Goal: Task Accomplishment & Management: Manage account settings

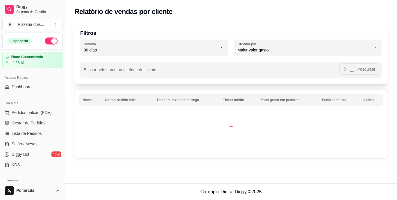
select select "30"
select select "HIGHEST_TOTAL_SPENT_WITH_ORDERS"
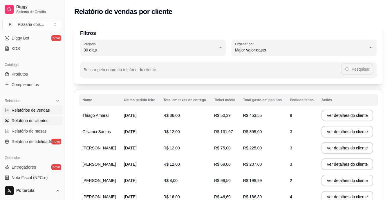
click at [45, 113] on link "Relatórios de vendas" at bounding box center [32, 109] width 60 height 9
select select "ALL"
select select "0"
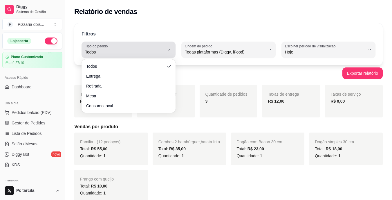
click at [161, 51] on span "Todos" at bounding box center [125, 52] width 80 height 6
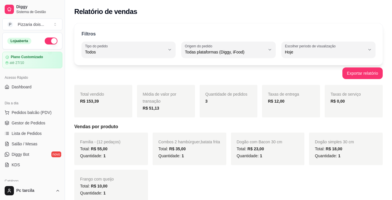
click at [243, 173] on div "Familia - (12 pedaços) Total: R$ 55,00 Quantidade: 1 Combos 2 hambúrguer,batata…" at bounding box center [228, 167] width 309 height 70
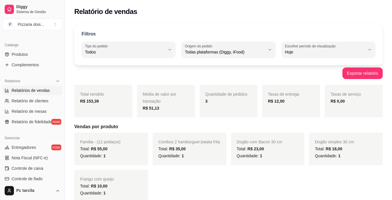
scroll to position [174, 0]
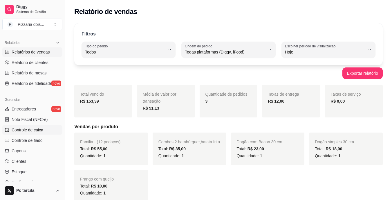
click at [33, 133] on link "Controle de caixa" at bounding box center [32, 129] width 60 height 9
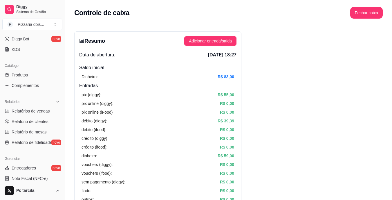
scroll to position [58, 0]
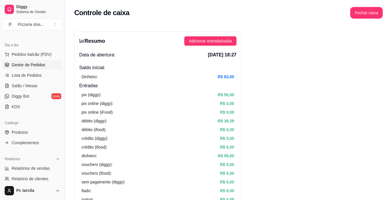
click at [39, 64] on span "Gestor de Pedidos" at bounding box center [29, 65] width 34 height 6
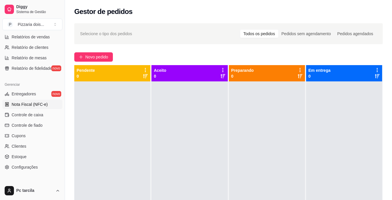
scroll to position [189, 0]
click at [41, 114] on span "Controle de caixa" at bounding box center [28, 115] width 32 height 6
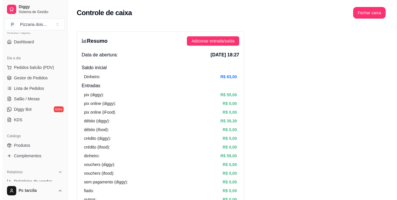
scroll to position [38, 0]
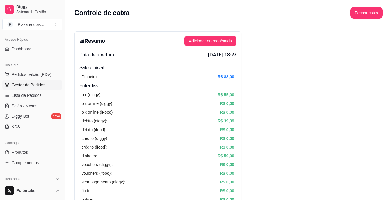
click at [51, 86] on link "Gestor de Pedidos" at bounding box center [32, 84] width 60 height 9
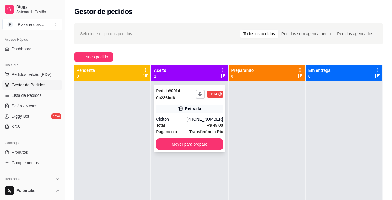
click at [163, 105] on div "Retirada" at bounding box center [189, 109] width 67 height 8
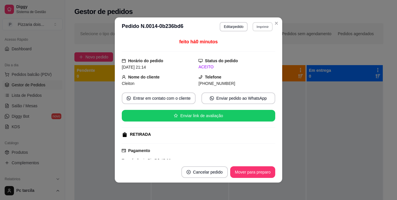
click at [261, 27] on button "Imprimir" at bounding box center [262, 26] width 20 height 9
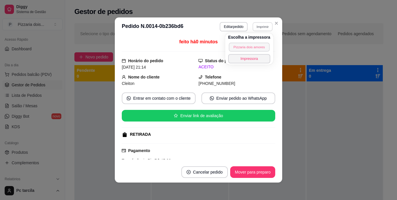
click at [262, 46] on button "Pizzaria dois amores" at bounding box center [249, 46] width 41 height 9
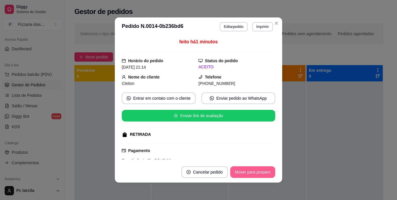
click at [262, 174] on button "Mover para preparo" at bounding box center [252, 172] width 45 height 12
click at [262, 174] on div "Mover para preparo" at bounding box center [248, 172] width 53 height 12
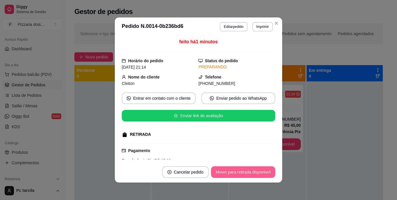
click at [262, 174] on button "Mover para retirada disponível" at bounding box center [243, 172] width 64 height 12
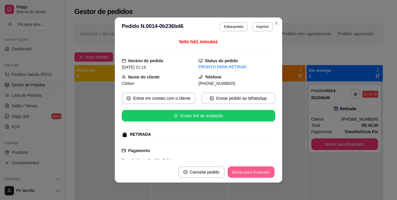
click at [263, 174] on button "Mover para finalizado" at bounding box center [251, 171] width 47 height 11
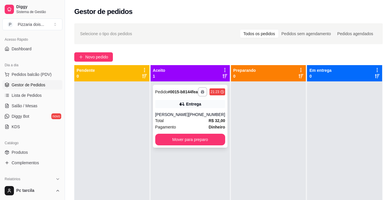
click at [197, 117] on div "[PHONE_NUMBER]" at bounding box center [207, 115] width 37 height 6
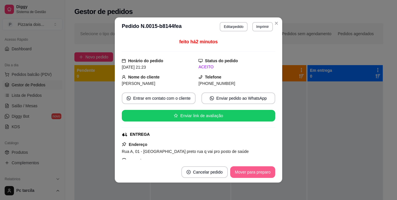
click at [245, 173] on button "Mover para preparo" at bounding box center [252, 172] width 45 height 12
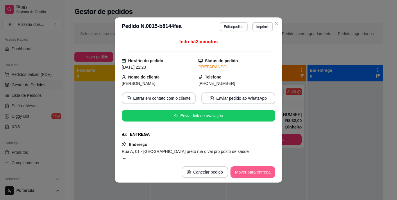
click at [246, 169] on button "Mover para entrega" at bounding box center [252, 172] width 45 height 12
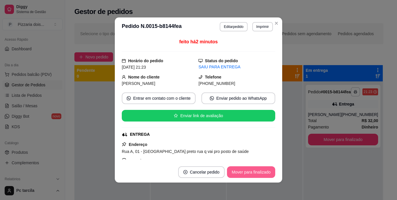
click at [246, 169] on button "Mover para finalizado" at bounding box center [251, 172] width 48 height 12
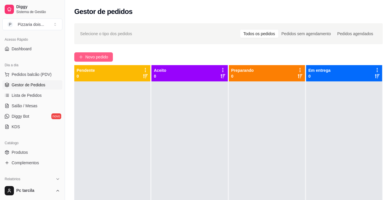
click at [97, 60] on button "Novo pedido" at bounding box center [93, 56] width 39 height 9
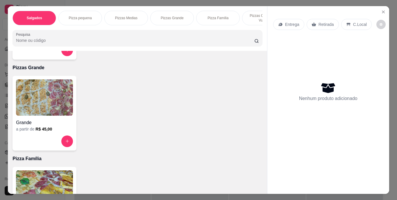
scroll to position [320, 0]
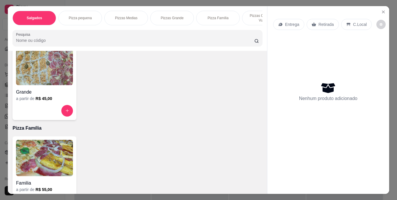
click at [55, 149] on img at bounding box center [44, 158] width 57 height 36
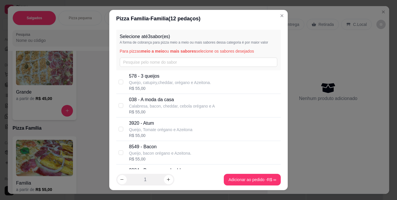
click at [134, 79] on p "578 - 3 queijos" at bounding box center [170, 76] width 82 height 7
checkbox input "true"
click at [137, 61] on input "text" at bounding box center [199, 62] width 158 height 9
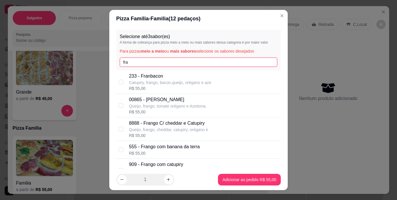
type input "fra"
click at [151, 162] on p "909 - Frango com catupiry" at bounding box center [168, 164] width 78 height 7
checkbox input "true"
drag, startPoint x: 133, startPoint y: 62, endPoint x: 105, endPoint y: 62, distance: 28.2
click at [105, 62] on div "Pizza Família - Familia ( 12 pedaços) Selecione até 3 sabor(es) A forma de cobr…" at bounding box center [198, 100] width 397 height 200
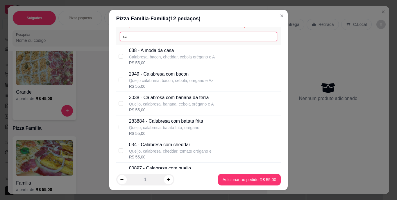
scroll to position [116, 0]
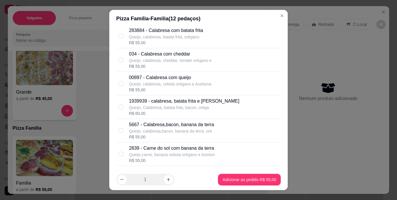
type input "ca"
click at [166, 75] on p "00897 - Calabresa com queijo" at bounding box center [170, 77] width 83 height 7
checkbox input "true"
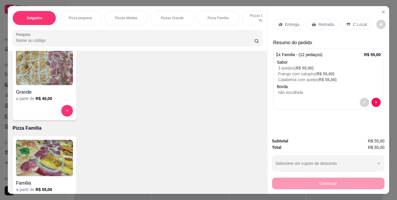
click at [289, 23] on p "Entrega" at bounding box center [292, 24] width 14 height 6
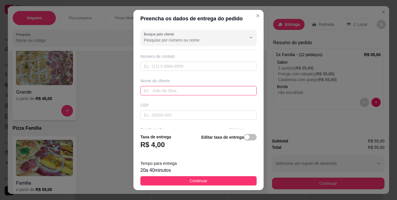
click at [158, 90] on input "text" at bounding box center [198, 90] width 116 height 9
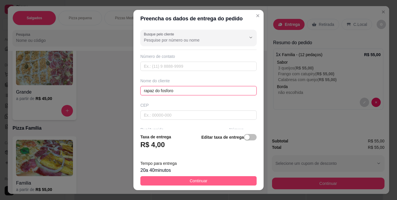
type input "rapaz do fosforo"
click at [200, 178] on span "Continuar" at bounding box center [199, 181] width 18 height 6
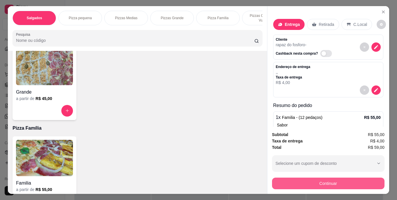
click at [282, 180] on button "Continuar" at bounding box center [328, 184] width 112 height 12
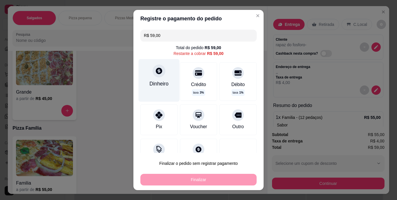
click at [152, 77] on div "Dinheiro" at bounding box center [159, 80] width 41 height 42
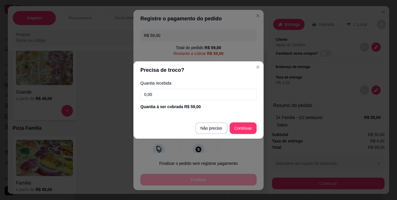
click at [179, 95] on input "0,00" at bounding box center [198, 95] width 116 height 12
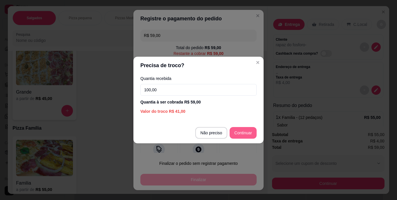
type input "100,00"
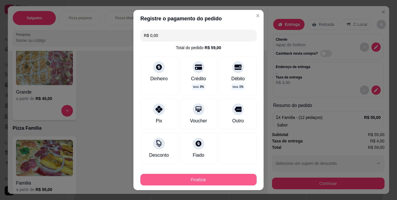
click at [231, 174] on button "Finalizar" at bounding box center [198, 180] width 116 height 12
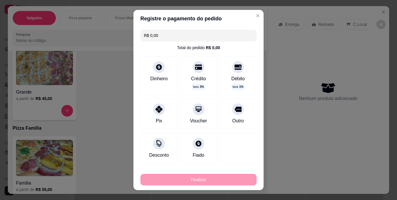
type input "-R$ 59,00"
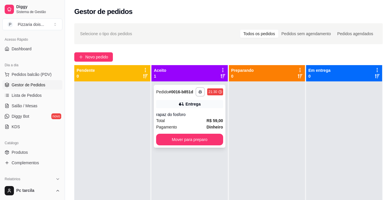
click at [201, 120] on div "Total R$ 59,00" at bounding box center [189, 120] width 67 height 6
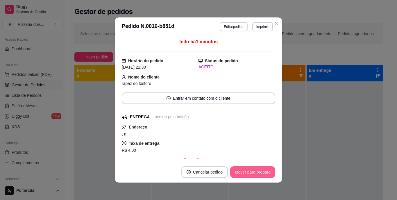
click at [233, 167] on button "Mover para preparo" at bounding box center [252, 172] width 45 height 12
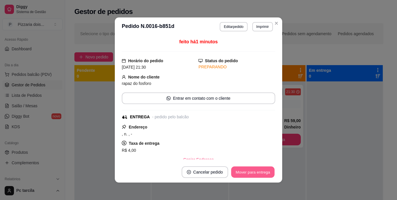
click at [236, 168] on button "Mover para entrega" at bounding box center [253, 171] width 44 height 11
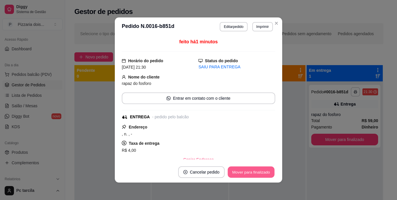
click at [245, 172] on button "Mover para finalizado" at bounding box center [251, 171] width 47 height 11
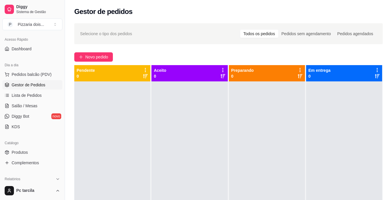
click at [224, 105] on div at bounding box center [190, 181] width 76 height 200
click at [26, 92] on span "Lista de Pedidos" at bounding box center [27, 95] width 30 height 6
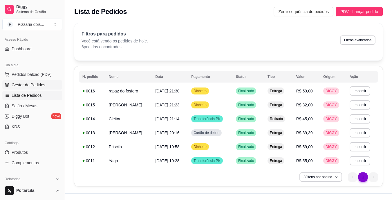
click at [17, 85] on span "Gestor de Pedidos" at bounding box center [29, 85] width 34 height 6
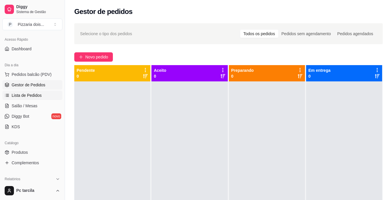
click at [40, 95] on span "Lista de Pedidos" at bounding box center [27, 95] width 30 height 6
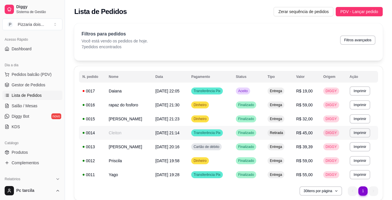
click at [146, 135] on td "Cleiton" at bounding box center [128, 133] width 47 height 14
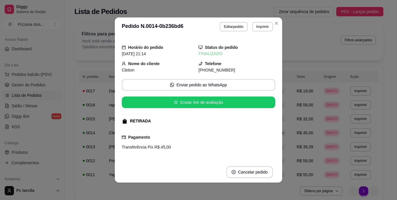
click at [221, 21] on header "**********" at bounding box center [198, 26] width 167 height 19
click at [224, 24] on button "Editar pedido" at bounding box center [234, 26] width 28 height 9
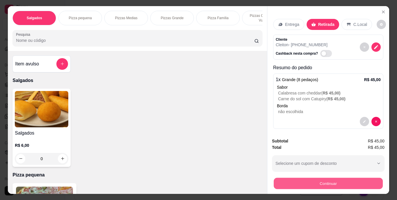
click at [284, 178] on button "Continuar" at bounding box center [327, 183] width 109 height 11
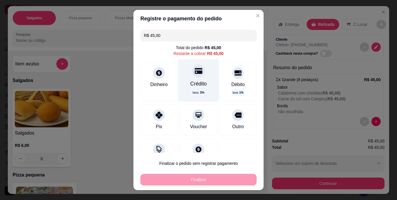
click at [199, 82] on div "Crédito" at bounding box center [198, 84] width 17 height 8
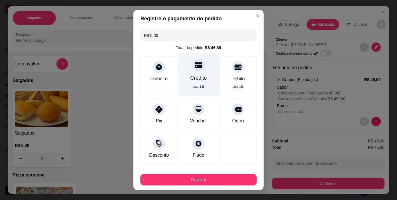
scroll to position [29, 0]
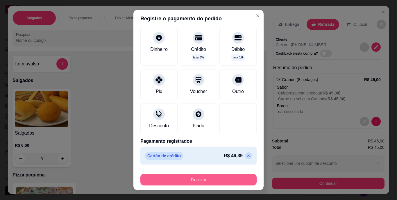
click at [195, 175] on button "Finalizar" at bounding box center [198, 180] width 116 height 12
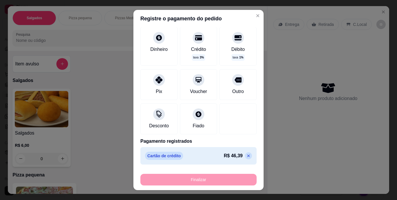
type input "-R$ 45,00"
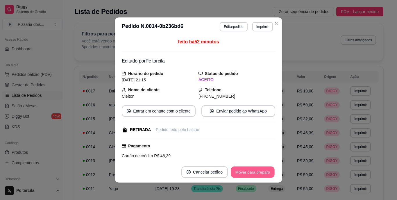
click at [237, 173] on button "Mover para preparo" at bounding box center [253, 171] width 44 height 11
click at [238, 173] on button "Mover para retirada disponível" at bounding box center [243, 172] width 64 height 12
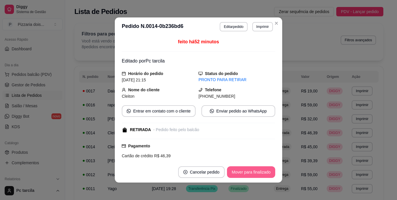
click at [238, 173] on button "Mover para finalizado" at bounding box center [251, 172] width 48 height 12
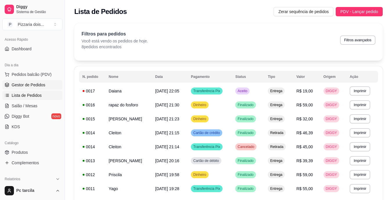
click at [42, 83] on span "Gestor de Pedidos" at bounding box center [29, 85] width 34 height 6
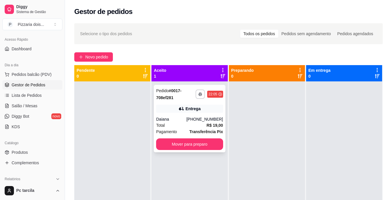
click at [187, 119] on div "Daiana" at bounding box center [171, 119] width 30 height 6
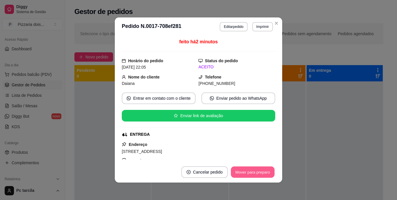
click at [251, 171] on button "Mover para preparo" at bounding box center [253, 171] width 44 height 11
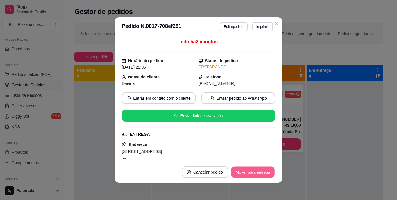
click at [251, 171] on button "Mover para entrega" at bounding box center [253, 171] width 44 height 11
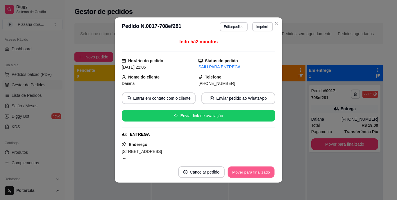
click at [251, 171] on button "Mover para finalizado" at bounding box center [251, 171] width 47 height 11
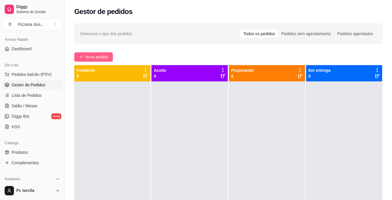
click at [108, 54] on span "Novo pedido" at bounding box center [96, 57] width 23 height 6
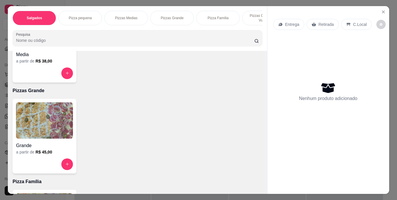
scroll to position [320, 0]
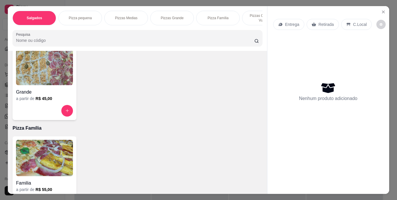
click at [38, 98] on h6 "R$ 45,00" at bounding box center [43, 99] width 17 height 6
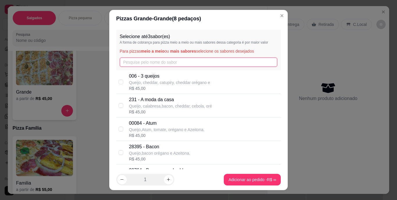
click at [154, 67] on input "text" at bounding box center [199, 62] width 158 height 9
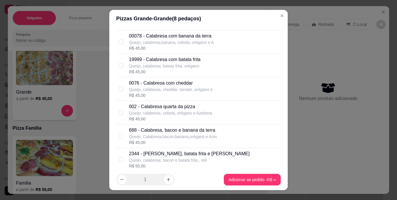
type input "ca"
click at [157, 108] on p "002 - Calabresa quarta da pizza" at bounding box center [170, 106] width 83 height 7
checkbox input "true"
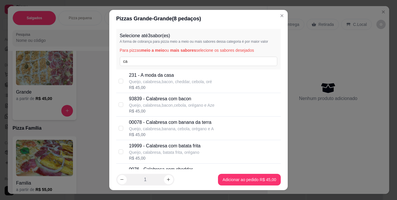
scroll to position [0, 0]
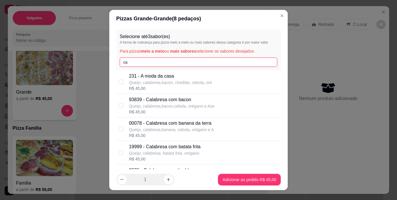
drag, startPoint x: 139, startPoint y: 62, endPoint x: 117, endPoint y: 61, distance: 21.8
click at [117, 61] on div "Selecione até 3 sabor(es) A forma de cobrança para pizza meio a meio ou mais sa…" at bounding box center [198, 50] width 165 height 41
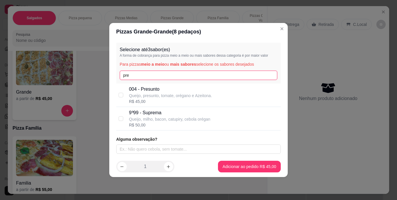
type input "pre"
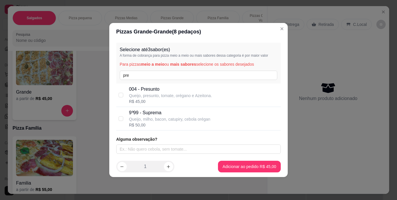
click at [145, 96] on p "Queijo, presunto, tomate, orégano e Azeitona." at bounding box center [170, 96] width 83 height 6
checkbox input "true"
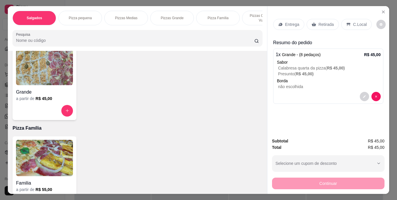
click at [292, 27] on div "Entrega" at bounding box center [288, 24] width 31 height 11
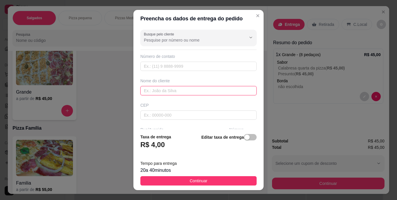
click at [209, 89] on input "text" at bounding box center [198, 90] width 116 height 9
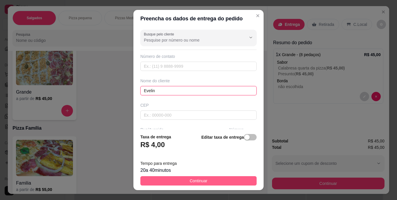
type input "Evelin"
click at [214, 177] on button "Continuar" at bounding box center [198, 180] width 116 height 9
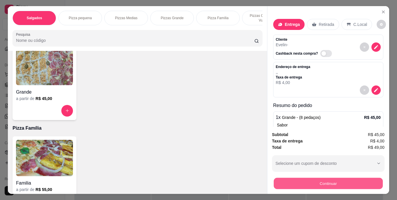
click at [298, 180] on button "Continuar" at bounding box center [327, 183] width 109 height 11
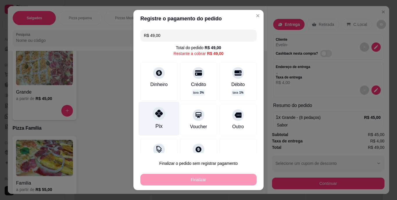
click at [150, 119] on div "Pix" at bounding box center [159, 119] width 41 height 34
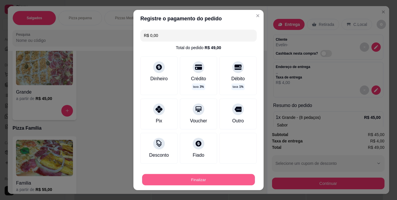
click at [222, 175] on button "Finalizar" at bounding box center [198, 179] width 113 height 11
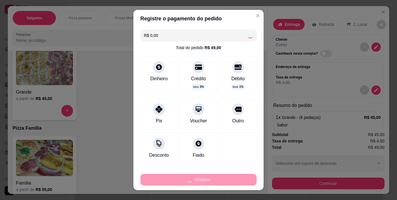
type input "-R$ 49,00"
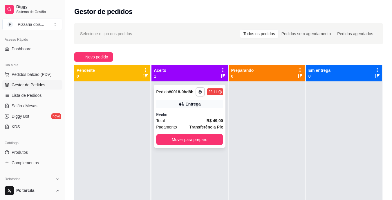
click at [202, 113] on div "Evelin" at bounding box center [189, 115] width 67 height 6
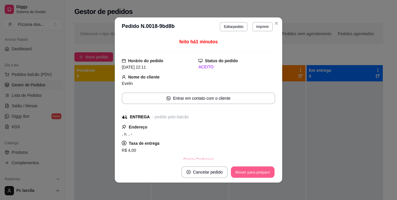
click at [239, 175] on button "Mover para preparo" at bounding box center [253, 171] width 44 height 11
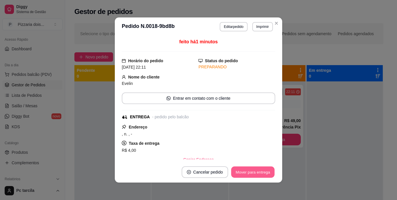
click at [249, 171] on button "Mover para entrega" at bounding box center [253, 171] width 44 height 11
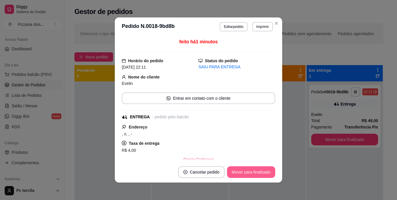
click at [250, 171] on button "Mover para finalizado" at bounding box center [251, 172] width 48 height 12
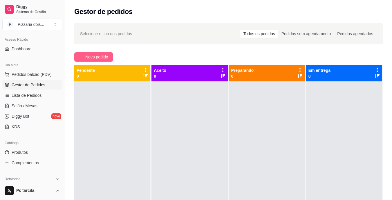
click at [98, 60] on button "Novo pedido" at bounding box center [93, 56] width 39 height 9
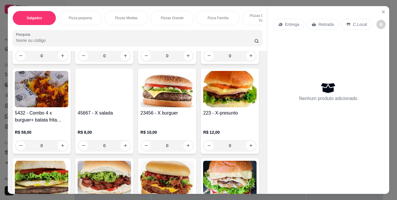
scroll to position [952, 0]
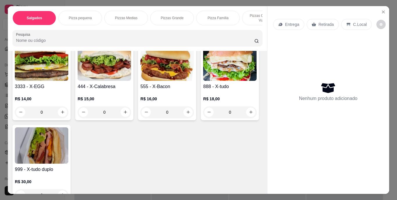
click at [68, 7] on h4 "5432 - Combo 4 x burguer+ batata frita Recheada" at bounding box center [41, 0] width 53 height 14
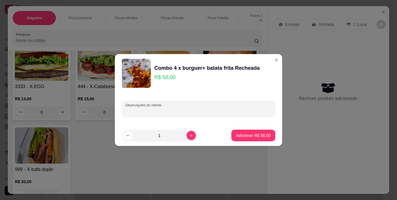
click at [191, 108] on input "Observações do cliente" at bounding box center [198, 111] width 146 height 6
paste input "sem chedda"
drag, startPoint x: 106, startPoint y: 112, endPoint x: 84, endPoint y: 112, distance: 22.4
click at [84, 112] on div "Combo 4 x burguer+ batata frita Recheada R$ 58,00 Observações do cliente sem ch…" at bounding box center [198, 100] width 397 height 200
paste input "batata frita"
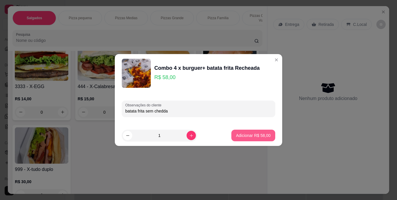
type input "batata frita sem chedda"
click at [241, 132] on button "Adicionar R$ 58,00" at bounding box center [253, 135] width 43 height 11
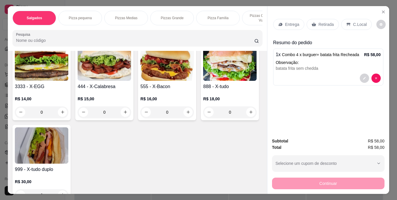
click at [281, 19] on div "Entrega" at bounding box center [288, 24] width 31 height 11
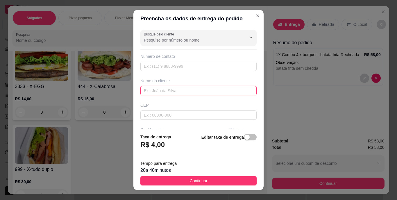
click at [210, 93] on input "text" at bounding box center [198, 90] width 116 height 9
type input "Irlane"
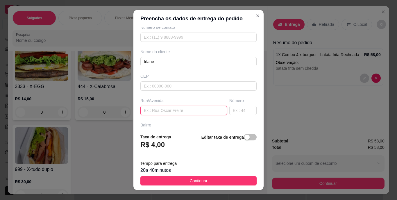
click at [161, 107] on input "text" at bounding box center [183, 110] width 87 height 9
paste input "[STREET_ADDRESS][PERSON_NAME]"
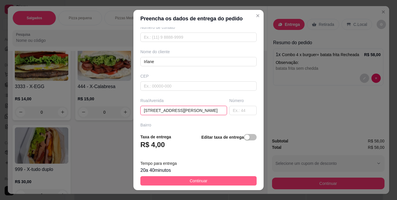
type input "[STREET_ADDRESS][PERSON_NAME]"
click at [191, 179] on span "Continuar" at bounding box center [199, 181] width 18 height 6
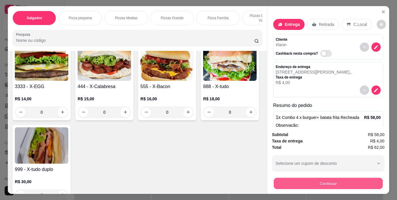
click at [318, 183] on button "Continuar" at bounding box center [327, 183] width 109 height 11
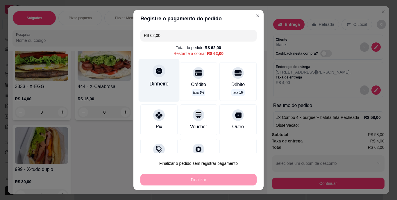
click at [153, 84] on div "Dinheiro" at bounding box center [158, 84] width 19 height 8
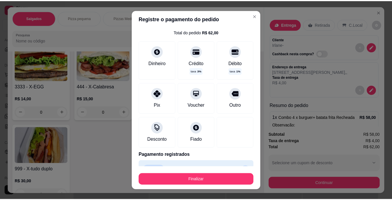
scroll to position [29, 0]
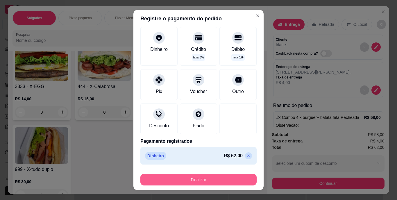
click at [185, 178] on button "Finalizar" at bounding box center [198, 180] width 116 height 12
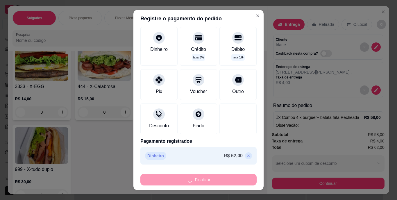
type input "-R$ 62,00"
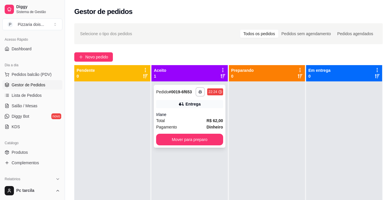
click at [196, 112] on div "Irlane" at bounding box center [189, 115] width 67 height 6
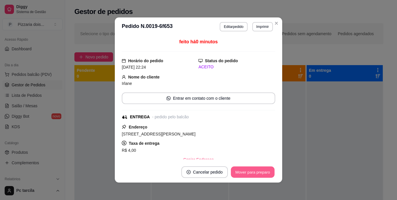
click at [241, 174] on button "Mover para preparo" at bounding box center [253, 171] width 44 height 11
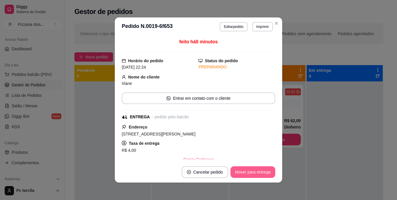
click at [244, 173] on button "Mover para entrega" at bounding box center [252, 172] width 45 height 12
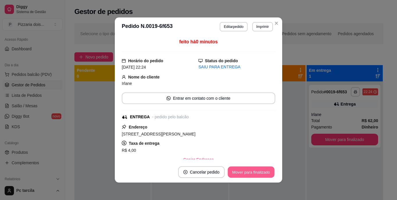
click at [245, 173] on button "Mover para finalizado" at bounding box center [251, 171] width 47 height 11
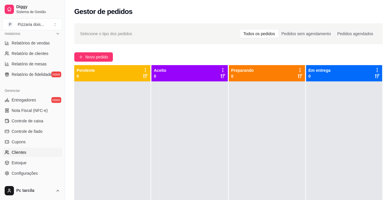
scroll to position [218, 0]
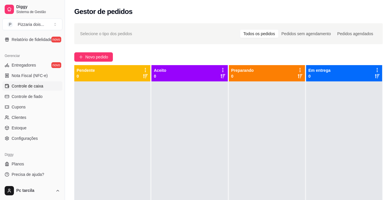
click at [25, 88] on span "Controle de caixa" at bounding box center [28, 86] width 32 height 6
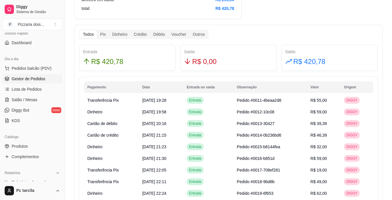
scroll to position [44, 0]
click at [26, 82] on span "Gestor de Pedidos" at bounding box center [29, 79] width 34 height 6
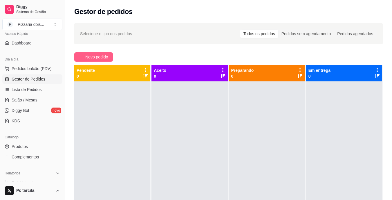
click at [111, 54] on button "Novo pedido" at bounding box center [93, 56] width 39 height 9
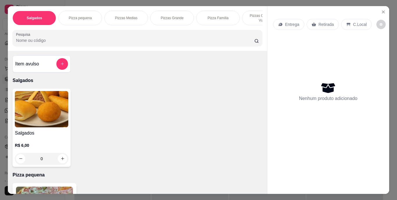
click at [146, 22] on div "Salgados Pizza pequena Pizzas Medias Pizzas Grande Pizza Família Pizzas Com bor…" at bounding box center [137, 18] width 250 height 15
click at [142, 21] on div "Pizzas Medias" at bounding box center [126, 18] width 44 height 15
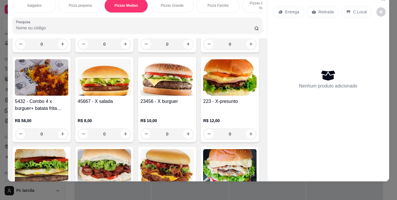
scroll to position [822, 0]
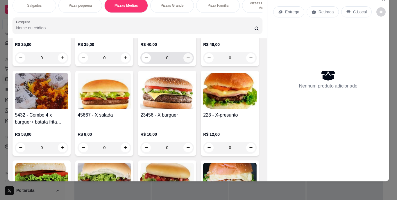
click at [184, 62] on button "increase-product-quantity" at bounding box center [187, 57] width 9 height 9
type input "1"
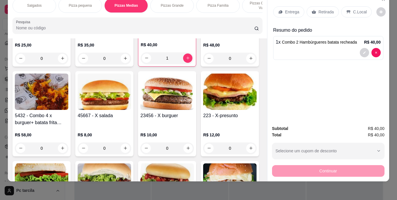
click at [283, 6] on div "Entrega" at bounding box center [288, 11] width 31 height 11
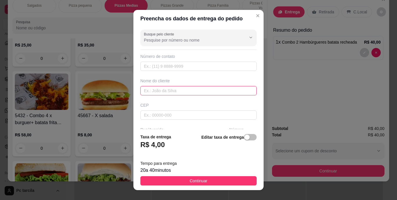
click at [185, 87] on input "text" at bounding box center [198, 90] width 116 height 9
type input "A"
type input "s"
type input "[PERSON_NAME]"
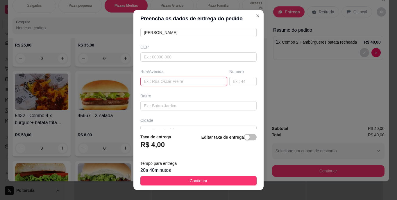
click at [157, 82] on input "text" at bounding box center [183, 81] width 87 height 9
paste input "Bairro novo rua B"
type input "Bairro novo rua B"
click at [229, 83] on input "text" at bounding box center [242, 81] width 27 height 9
click at [229, 83] on input "n" at bounding box center [242, 81] width 27 height 9
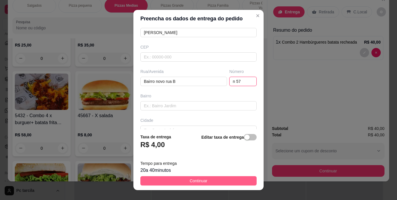
type input "n 57"
click at [204, 176] on button "Continuar" at bounding box center [198, 180] width 116 height 9
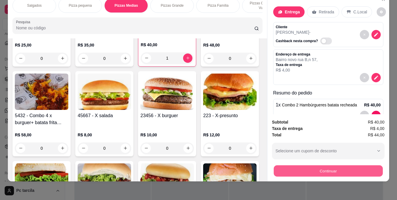
click at [273, 165] on button "Continuar" at bounding box center [327, 170] width 109 height 11
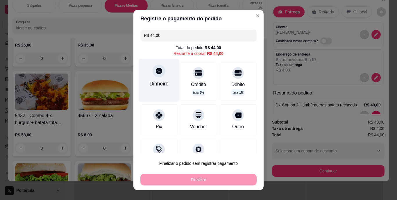
click at [155, 75] on icon at bounding box center [159, 71] width 8 height 8
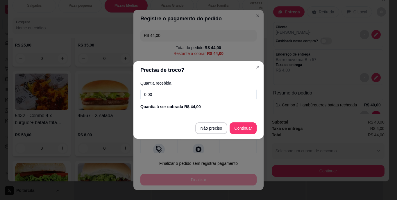
click at [196, 89] on input "0,00" at bounding box center [198, 95] width 116 height 12
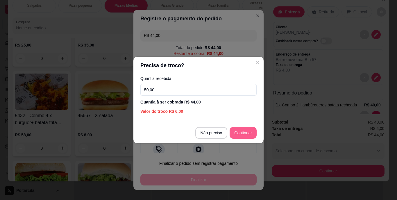
type input "50,00"
type input "R$ 0,00"
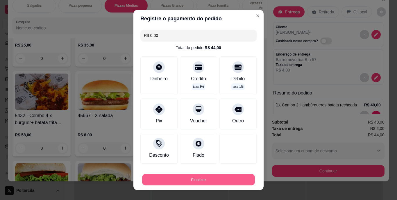
click at [222, 178] on button "Finalizar" at bounding box center [198, 179] width 113 height 11
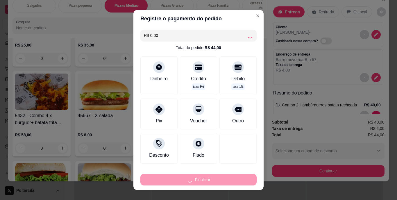
type input "0"
type input "-R$ 44,00"
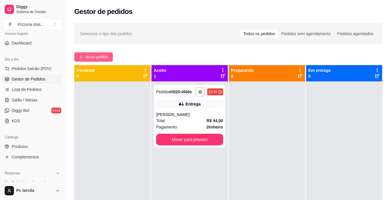
click at [85, 58] on span "Novo pedido" at bounding box center [96, 57] width 23 height 6
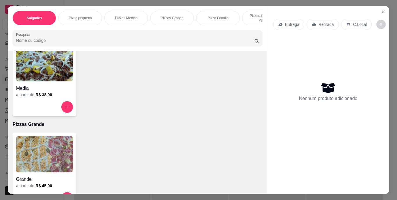
scroll to position [320, 0]
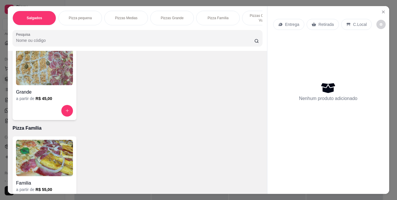
click at [44, 99] on h6 "R$ 45,00" at bounding box center [43, 99] width 17 height 6
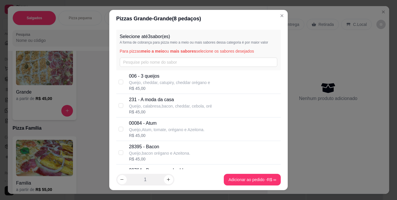
drag, startPoint x: 276, startPoint y: 58, endPoint x: 288, endPoint y: 44, distance: 18.5
click at [277, 58] on div "Selecione até 3 sabor(es) A forma de cobrança para pizza meio a meio ou mais sa…" at bounding box center [198, 97] width 179 height 141
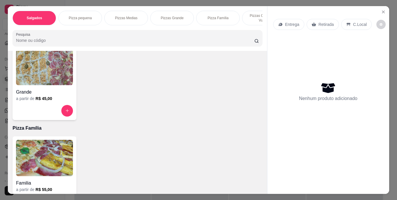
click at [287, 23] on p "Entrega" at bounding box center [292, 24] width 14 height 6
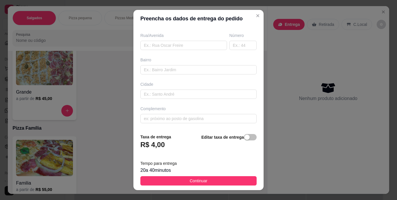
scroll to position [9, 0]
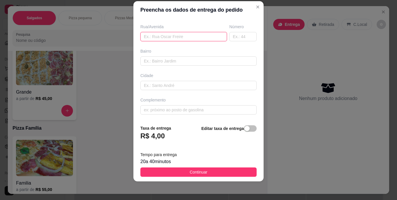
click at [168, 37] on input "text" at bounding box center [183, 36] width 87 height 9
paste input "Em cima do mercado keila 2"
paste input "Bairro relíquia"
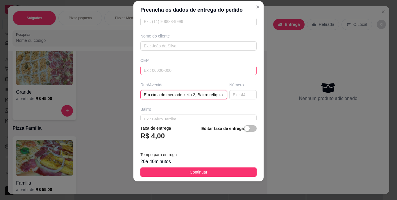
scroll to position [7, 0]
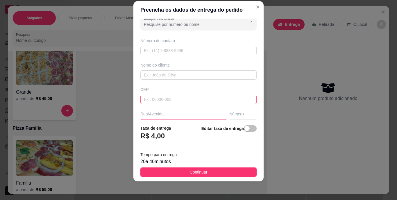
type input "Em cima do mercado keila 2, Bairro relíquia"
click at [163, 73] on input "text" at bounding box center [198, 74] width 116 height 9
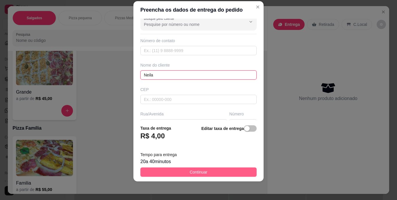
type input "Neila"
click at [173, 171] on button "Continuar" at bounding box center [198, 171] width 116 height 9
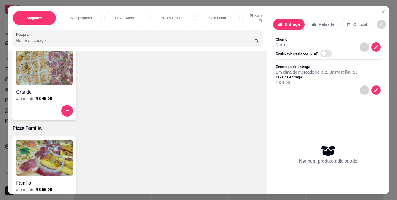
click at [41, 101] on h6 "R$ 45,00" at bounding box center [43, 99] width 17 height 6
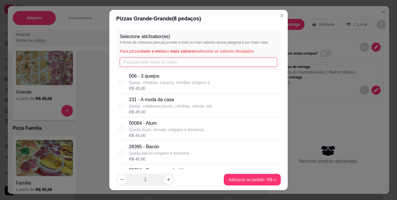
click at [132, 64] on input "text" at bounding box center [199, 62] width 158 height 9
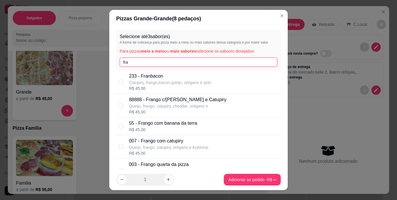
type input "fra"
click at [160, 142] on p "007 - Frango com catupiry" at bounding box center [169, 140] width 80 height 7
checkbox input "true"
drag, startPoint x: 145, startPoint y: 64, endPoint x: 118, endPoint y: 64, distance: 27.6
click at [120, 64] on input "fra" at bounding box center [199, 62] width 158 height 9
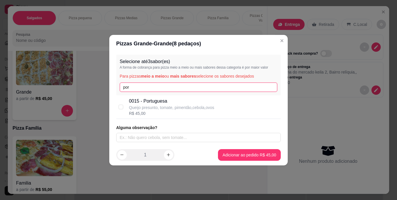
type input "por"
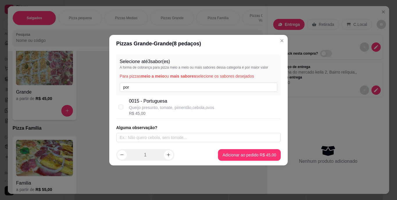
drag, startPoint x: 139, startPoint y: 107, endPoint x: 134, endPoint y: 92, distance: 15.8
click at [139, 107] on p "Queijo presunto, tomate, pimentão,cebola,ovos" at bounding box center [171, 108] width 85 height 6
checkbox input "true"
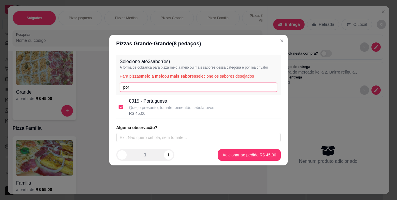
drag, startPoint x: 134, startPoint y: 86, endPoint x: 115, endPoint y: 86, distance: 18.6
click at [115, 86] on div "Selecione até 3 sabor(es) A forma de cobrança para pizza meio a meio ou mais sa…" at bounding box center [198, 98] width 179 height 92
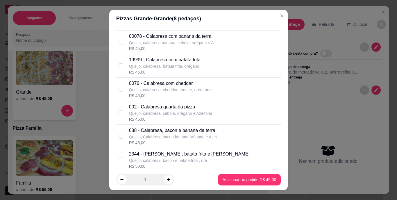
scroll to position [87, 0]
type input "ca"
click at [174, 105] on p "002 - Calabresa quarta da pizza" at bounding box center [170, 106] width 83 height 7
checkbox input "true"
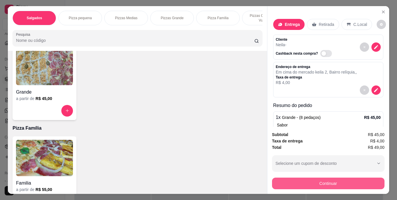
click at [311, 179] on button "Continuar" at bounding box center [328, 184] width 112 height 12
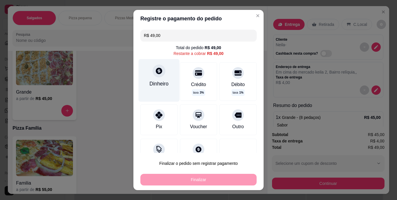
click at [165, 83] on div "Dinheiro" at bounding box center [158, 84] width 19 height 8
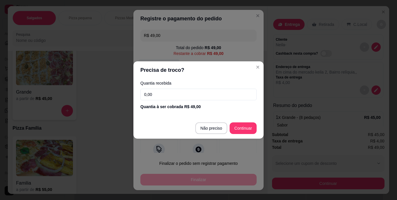
click at [185, 94] on input "0,00" at bounding box center [198, 95] width 116 height 12
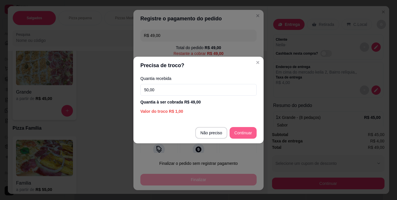
type input "50,00"
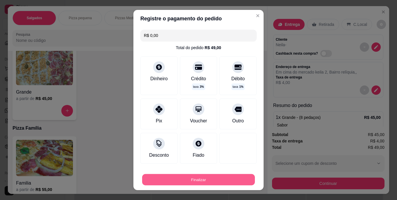
click at [218, 177] on button "Finalizar" at bounding box center [198, 179] width 113 height 11
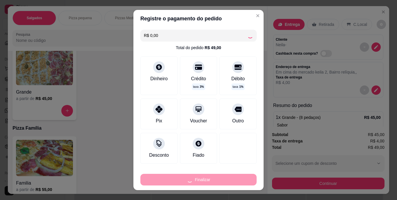
type input "-R$ 49,00"
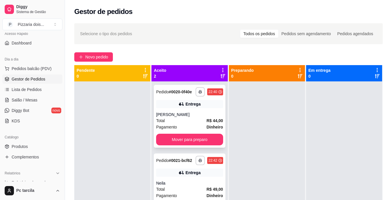
click at [207, 122] on strong "R$ 44,00" at bounding box center [215, 120] width 17 height 5
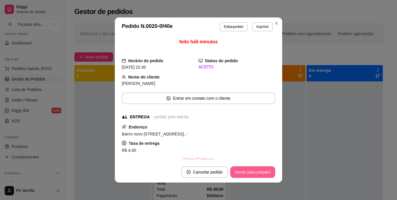
click at [234, 172] on button "Mover para preparo" at bounding box center [252, 172] width 45 height 12
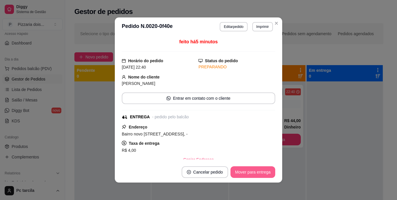
click at [235, 170] on button "Mover para entrega" at bounding box center [252, 172] width 45 height 12
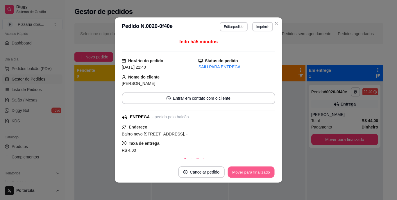
click at [268, 173] on button "Mover para finalizado" at bounding box center [251, 171] width 47 height 11
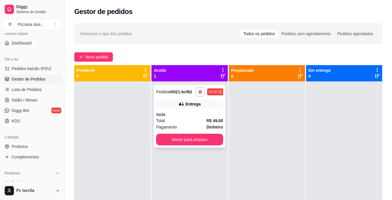
click at [214, 116] on div "Neila" at bounding box center [189, 115] width 67 height 6
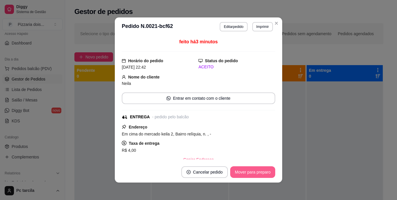
click at [265, 169] on button "Mover para preparo" at bounding box center [252, 172] width 45 height 12
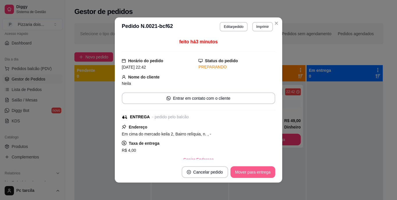
click at [263, 170] on button "Mover para entrega" at bounding box center [252, 172] width 45 height 12
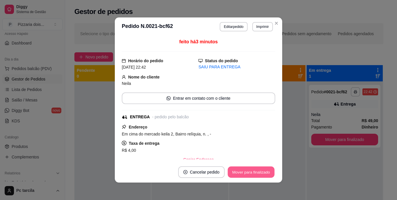
click at [263, 170] on button "Mover para finalizado" at bounding box center [251, 171] width 47 height 11
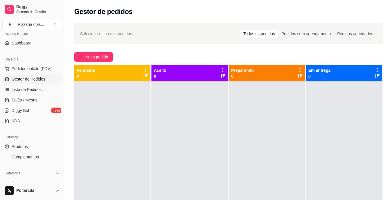
click at [101, 62] on div "Selecione o tipo dos pedidos Todos os pedidos Pedidos sem agendamento Pedidos a…" at bounding box center [228, 146] width 327 height 252
click at [101, 60] on button "Novo pedido" at bounding box center [93, 56] width 39 height 9
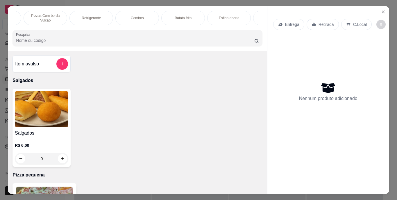
scroll to position [0, 391]
click at [236, 17] on p "Dogão na chapa" at bounding box center [240, 18] width 26 height 5
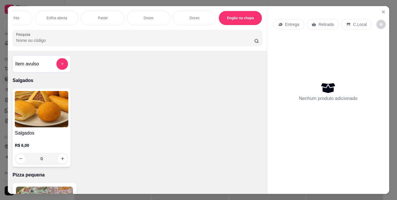
scroll to position [15, 0]
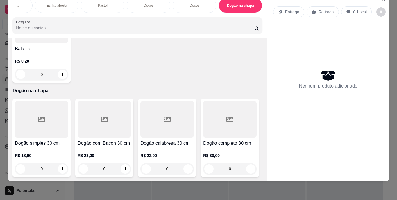
click at [60, 163] on div "0" at bounding box center [41, 169] width 53 height 12
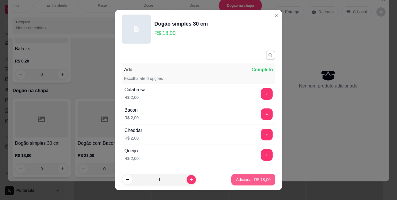
click at [242, 177] on p "Adicionar R$ 18,00" at bounding box center [253, 180] width 35 height 6
type input "1"
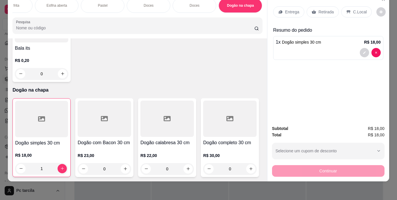
click at [288, 9] on p "Entrega" at bounding box center [292, 12] width 14 height 6
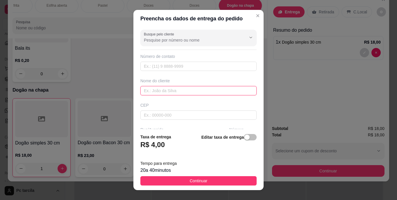
click at [178, 93] on input "text" at bounding box center [198, 90] width 116 height 9
type input "C"
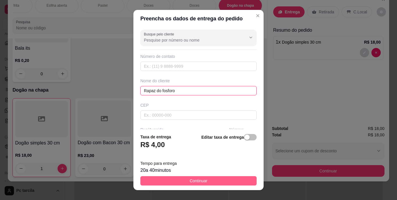
type input "Rapaz do fosforo"
click at [213, 178] on button "Continuar" at bounding box center [198, 180] width 116 height 9
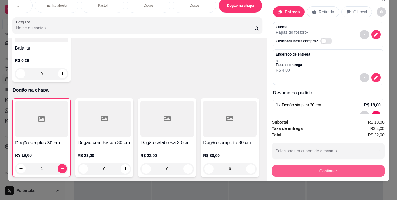
click at [298, 165] on button "Continuar" at bounding box center [328, 171] width 112 height 12
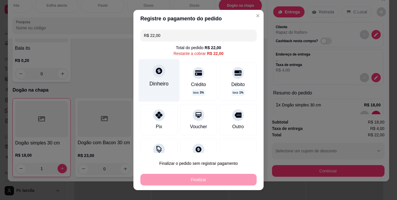
click at [146, 68] on div "Dinheiro" at bounding box center [159, 80] width 41 height 42
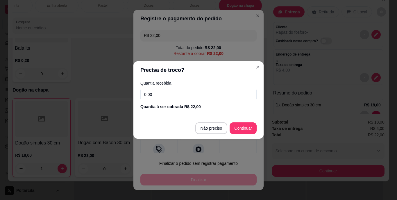
click at [174, 91] on input "0,00" at bounding box center [198, 95] width 116 height 12
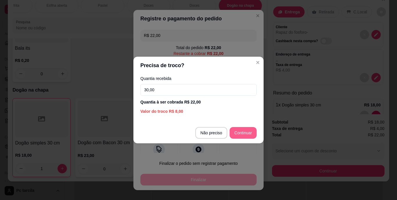
type input "30,00"
type input "R$ 0,00"
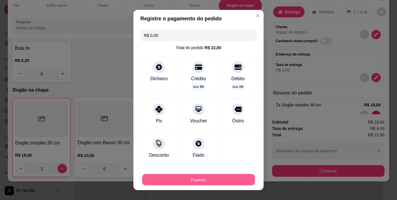
click at [210, 178] on button "Finalizar" at bounding box center [198, 179] width 113 height 11
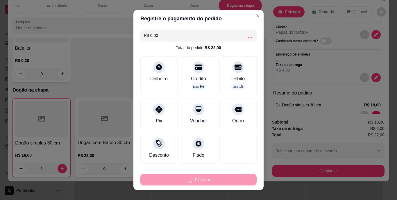
type input "0"
type input "-R$ 22,00"
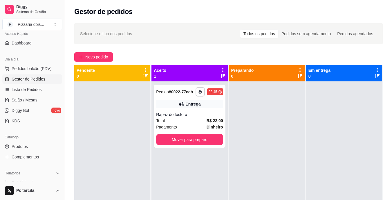
click at [97, 62] on div "**********" at bounding box center [228, 146] width 327 height 252
click at [97, 58] on span "Novo pedido" at bounding box center [96, 57] width 23 height 6
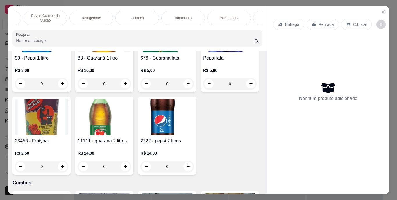
scroll to position [668, 0]
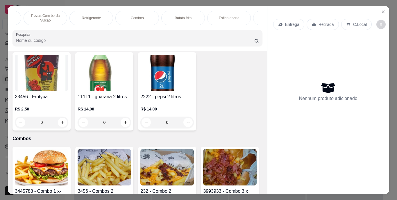
click at [139, 16] on p "Combos" at bounding box center [137, 18] width 13 height 5
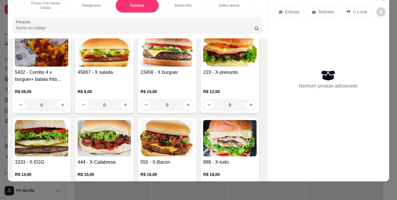
scroll to position [893, 0]
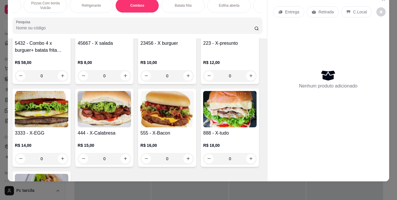
type input "1"
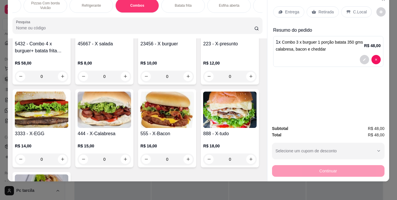
click at [282, 10] on div "Entrega" at bounding box center [288, 11] width 31 height 11
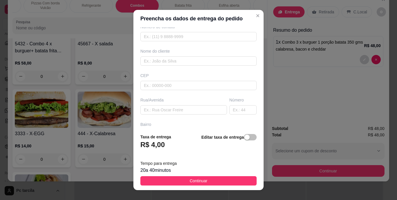
scroll to position [58, 0]
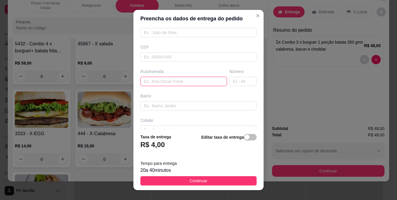
click at [162, 85] on input "text" at bounding box center [183, 81] width 87 height 9
paste input "Entrega [STREET_ADDRESS]"
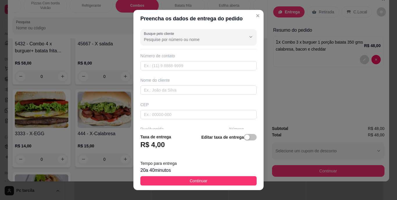
scroll to position [0, 0]
type input "Entrega [STREET_ADDRESS]"
click at [164, 92] on input "text" at bounding box center [198, 90] width 116 height 9
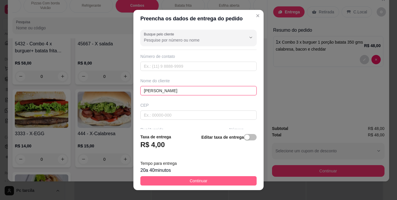
type input "[PERSON_NAME]"
click at [193, 180] on span "Continuar" at bounding box center [199, 181] width 18 height 6
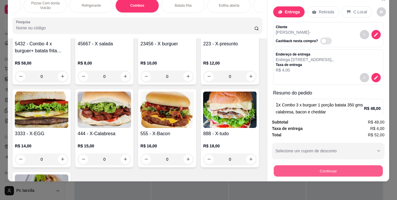
click at [273, 166] on button "Continuar" at bounding box center [327, 170] width 109 height 11
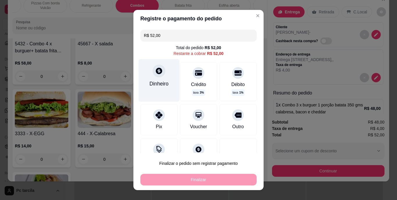
click at [157, 71] on icon at bounding box center [159, 71] width 6 height 6
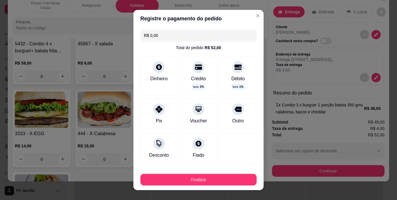
type input "R$ 0,00"
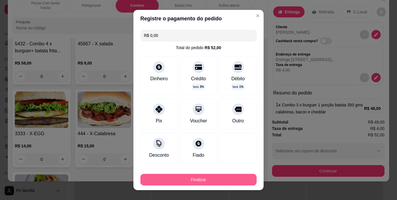
click at [216, 175] on button "Finalizar" at bounding box center [198, 180] width 116 height 12
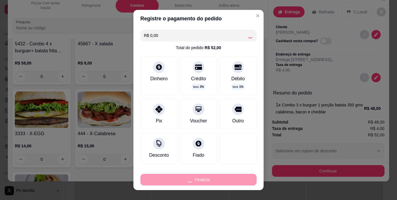
type input "0"
type input "-R$ 52,00"
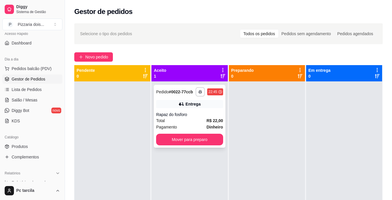
click at [208, 123] on strong "R$ 22,00" at bounding box center [215, 120] width 17 height 5
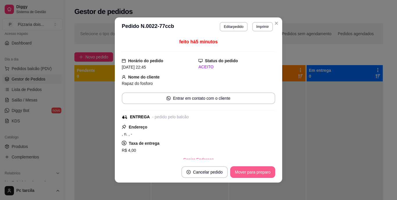
click at [239, 168] on button "Mover para preparo" at bounding box center [252, 172] width 45 height 12
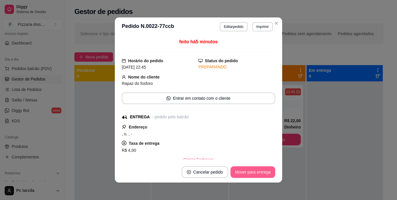
click at [242, 168] on button "Mover para entrega" at bounding box center [252, 172] width 45 height 12
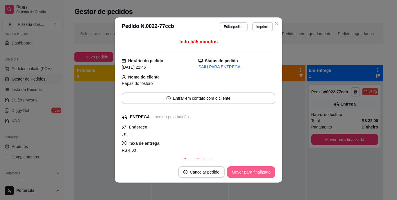
click at [255, 172] on button "Mover para finalizado" at bounding box center [251, 172] width 48 height 12
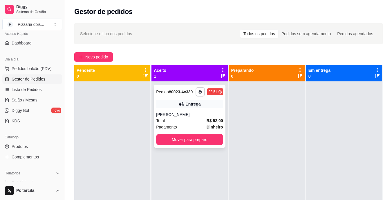
click at [211, 123] on span "R$ 52,00" at bounding box center [215, 120] width 17 height 6
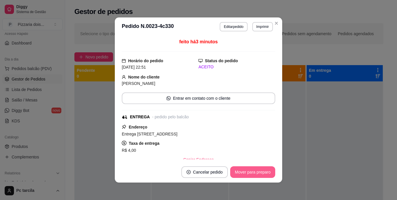
click at [252, 168] on button "Mover para preparo" at bounding box center [252, 172] width 45 height 12
click at [258, 171] on div "Mover para preparo" at bounding box center [248, 172] width 53 height 12
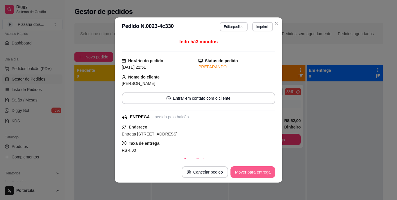
click at [258, 171] on button "Mover para entrega" at bounding box center [252, 172] width 45 height 12
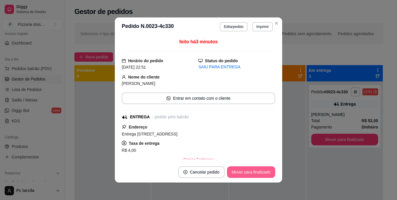
click at [258, 171] on button "Mover para finalizado" at bounding box center [251, 172] width 48 height 12
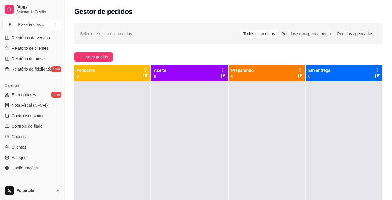
scroll to position [189, 0]
click at [51, 116] on link "Controle de caixa" at bounding box center [32, 114] width 60 height 9
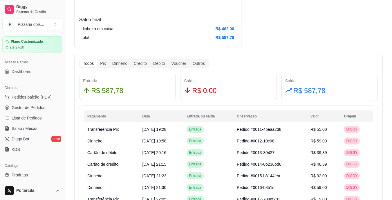
scroll to position [15, 0]
click at [42, 108] on span "Gestor de Pedidos" at bounding box center [29, 108] width 34 height 6
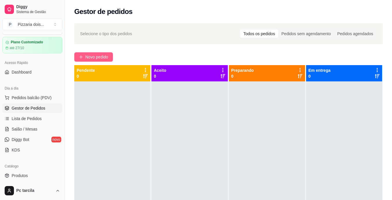
click at [108, 55] on span "Novo pedido" at bounding box center [96, 57] width 23 height 6
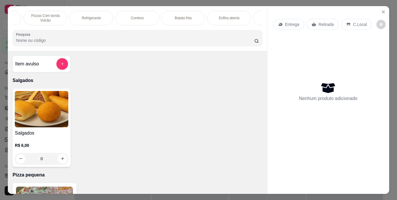
scroll to position [0, 391]
click at [98, 17] on p "Pastel" at bounding box center [103, 18] width 10 height 5
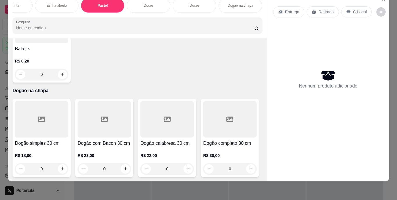
scroll to position [2051, 0]
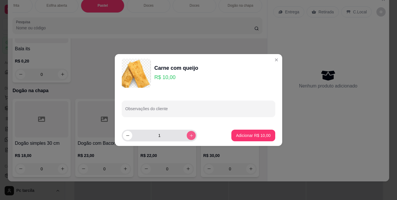
click at [187, 139] on button "increase-product-quantity" at bounding box center [191, 135] width 9 height 9
type input "2"
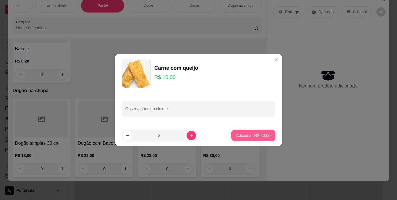
click at [236, 136] on p "Adicionar R$ 20,00" at bounding box center [253, 135] width 35 height 6
type input "2"
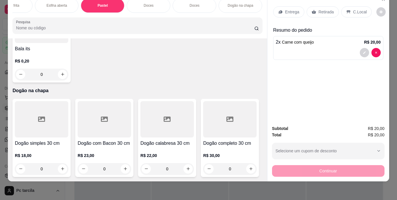
scroll to position [0, 172]
click at [144, 4] on div "Refrigerante" at bounding box center [138, 5] width 44 height 15
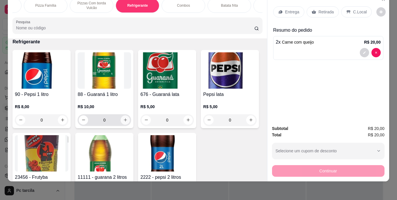
click at [126, 120] on button "increase-product-quantity" at bounding box center [125, 119] width 9 height 9
type input "1"
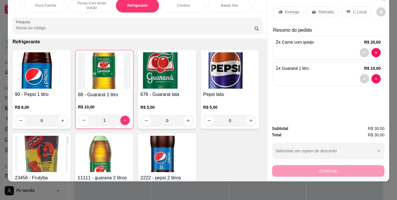
click at [292, 9] on p "Entrega" at bounding box center [292, 12] width 14 height 6
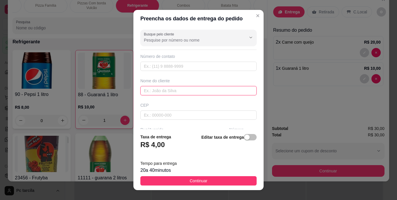
click at [185, 89] on input "text" at bounding box center [198, 90] width 116 height 9
type input "Altair"
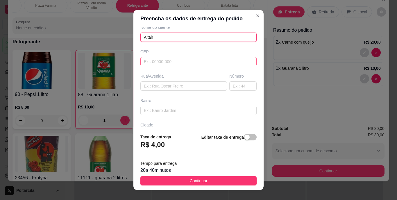
scroll to position [58, 0]
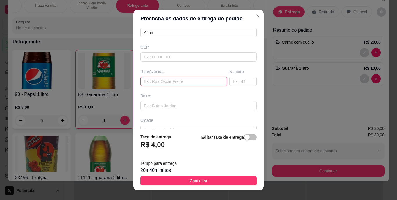
click at [165, 85] on input "text" at bounding box center [183, 81] width 87 height 9
paste input "Aqui na [STREET_ADDRESS][DATE] na casa de [PERSON_NAME] pagamentos no pic"
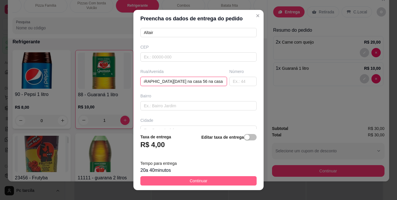
type input "Aqui na [GEOGRAPHIC_DATA][DATE] na casa 56 na casa de [PERSON_NAME]"
click at [201, 178] on span "Continuar" at bounding box center [199, 181] width 18 height 6
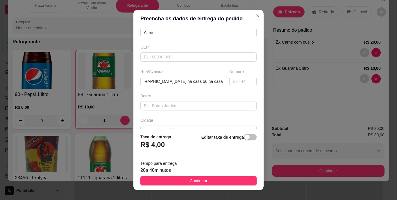
scroll to position [0, 0]
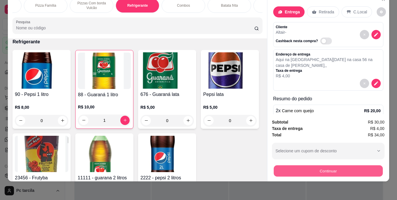
click at [282, 165] on button "Continuar" at bounding box center [327, 170] width 109 height 11
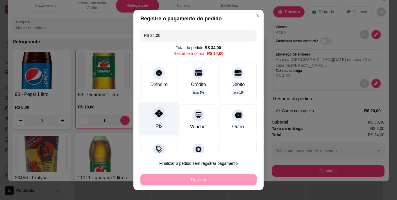
click at [155, 110] on icon at bounding box center [159, 114] width 8 height 8
type input "R$ 0,00"
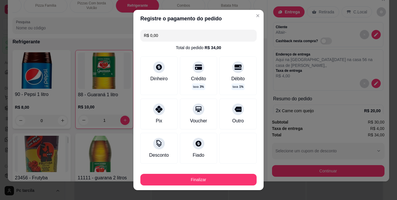
click at [212, 173] on div "Finalizar" at bounding box center [198, 178] width 116 height 14
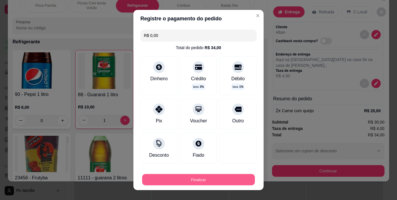
click at [215, 179] on button "Finalizar" at bounding box center [198, 179] width 113 height 11
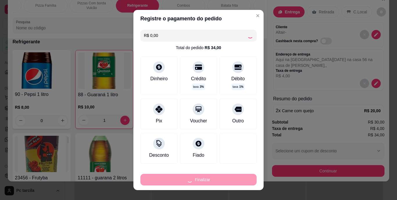
type input "0"
type input "-R$ 34,00"
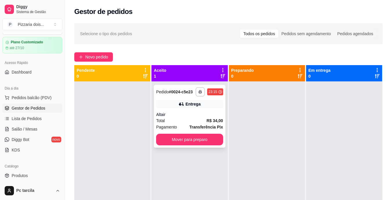
click at [218, 125] on strong "Transferência Pix" at bounding box center [207, 127] width 34 height 5
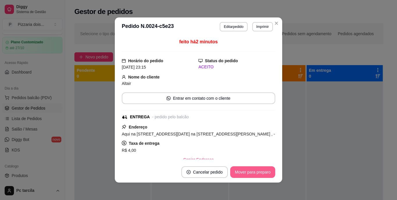
click at [247, 171] on button "Mover para preparo" at bounding box center [252, 172] width 45 height 12
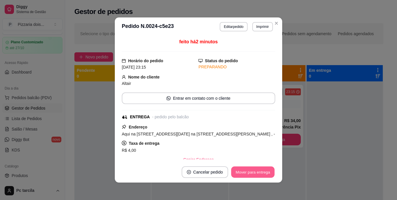
click at [247, 171] on button "Mover para entrega" at bounding box center [253, 171] width 44 height 11
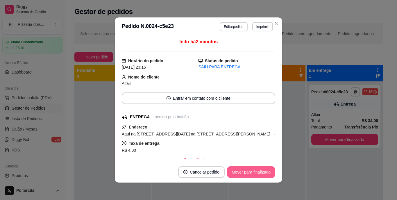
click at [252, 170] on button "Mover para finalizado" at bounding box center [251, 172] width 48 height 12
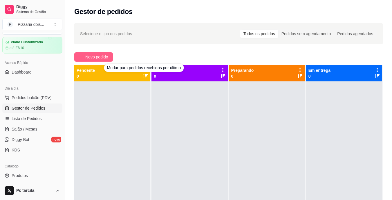
click at [97, 53] on button "Novo pedido" at bounding box center [93, 56] width 39 height 9
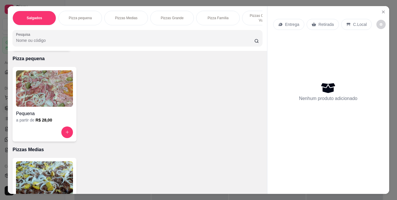
scroll to position [0, 218]
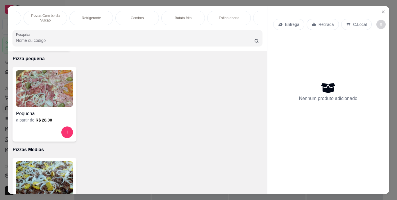
click at [142, 17] on div "Combos" at bounding box center [137, 18] width 44 height 15
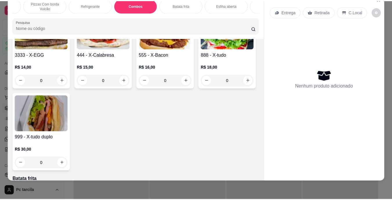
scroll to position [922, 0]
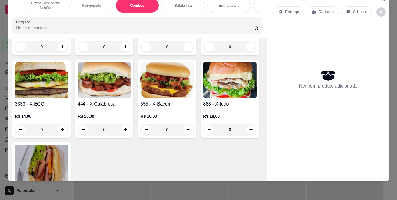
click at [131, 25] on div "45667 - X salada" at bounding box center [104, 18] width 53 height 14
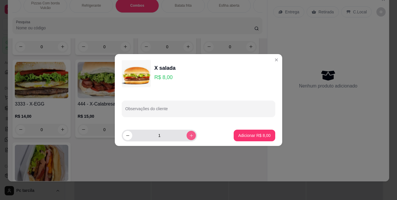
click at [188, 138] on button "increase-product-quantity" at bounding box center [191, 135] width 9 height 9
type input "2"
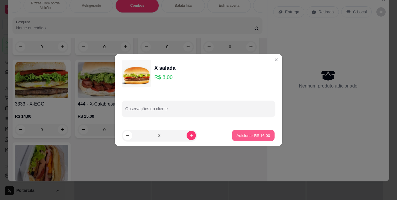
click at [255, 140] on button "Adicionar R$ 16,00" at bounding box center [253, 135] width 43 height 11
type input "2"
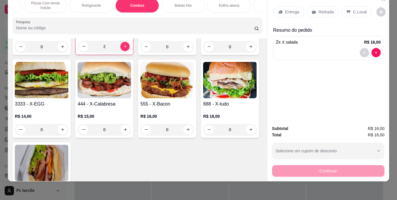
click at [321, 12] on div "Retirada" at bounding box center [322, 11] width 32 height 11
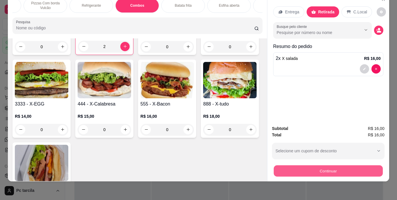
click at [315, 166] on button "Continuar" at bounding box center [327, 170] width 109 height 11
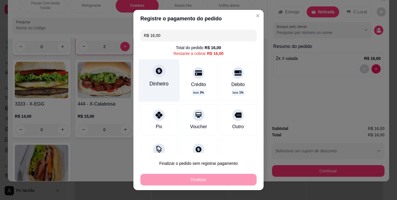
click at [158, 71] on icon at bounding box center [159, 71] width 6 height 6
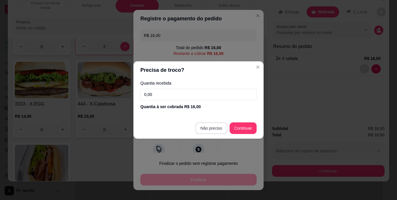
type input "R$ 0,00"
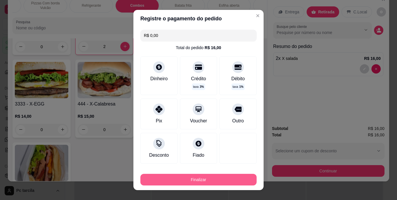
click at [220, 181] on button "Finalizar" at bounding box center [198, 180] width 116 height 12
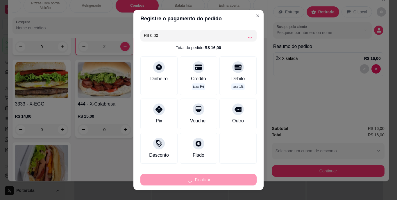
type input "0"
type input "-R$ 16,00"
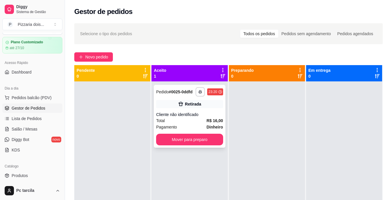
click at [204, 121] on div "Total R$ 16,00" at bounding box center [189, 120] width 67 height 6
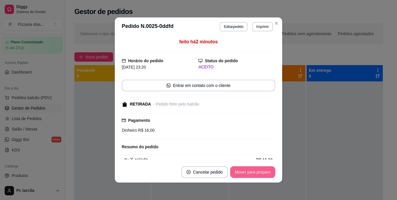
click at [254, 173] on button "Mover para preparo" at bounding box center [252, 172] width 45 height 12
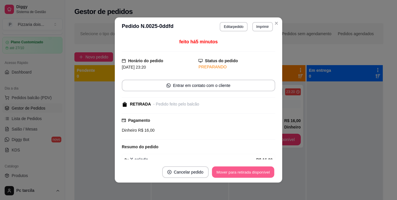
click at [254, 173] on button "Mover para retirada disponível" at bounding box center [243, 171] width 62 height 11
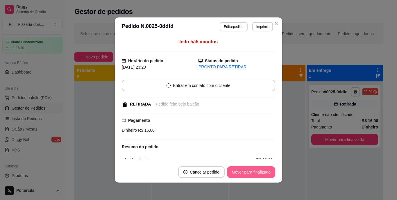
click at [254, 172] on button "Mover para finalizado" at bounding box center [251, 172] width 48 height 12
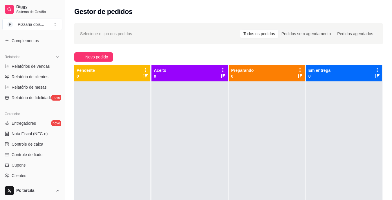
scroll to position [218, 0]
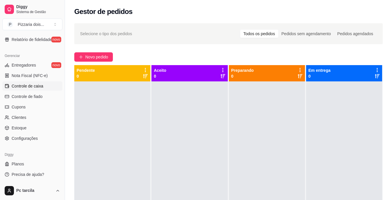
click at [28, 88] on span "Controle de caixa" at bounding box center [28, 86] width 32 height 6
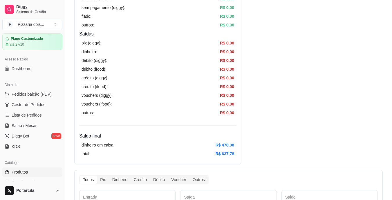
scroll to position [15, 0]
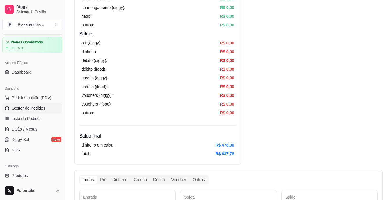
click at [26, 109] on span "Gestor de Pedidos" at bounding box center [29, 108] width 34 height 6
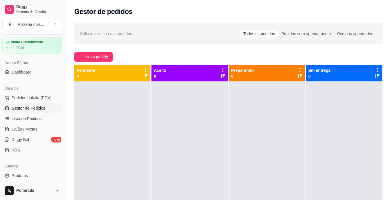
click at [115, 59] on div "Novo pedido" at bounding box center [228, 56] width 309 height 9
click at [98, 56] on span "Novo pedido" at bounding box center [96, 57] width 23 height 6
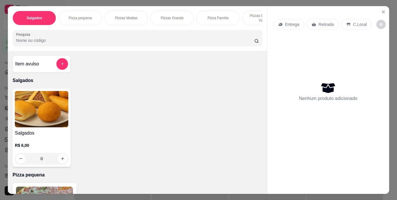
click at [124, 21] on div "Pizzas Medias" at bounding box center [126, 18] width 44 height 15
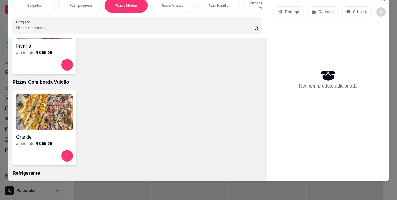
scroll to position [0, 218]
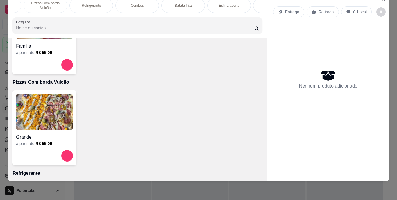
click at [131, 3] on p "Combos" at bounding box center [137, 5] width 13 height 5
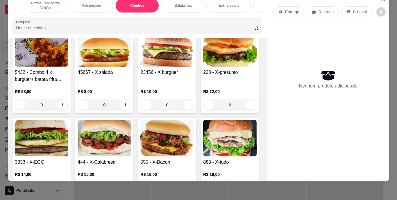
scroll to position [951, 0]
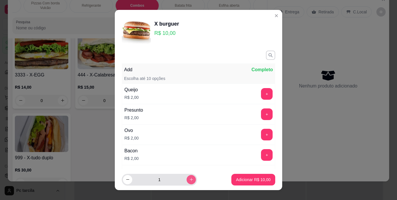
click at [189, 181] on icon "increase-product-quantity" at bounding box center [191, 179] width 4 height 4
type input "2"
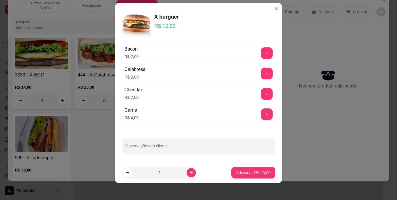
scroll to position [9, 0]
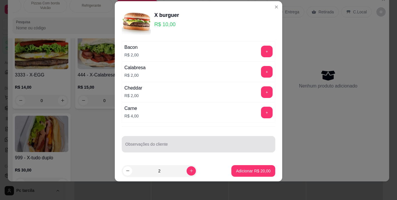
click at [176, 143] on div at bounding box center [198, 144] width 146 height 12
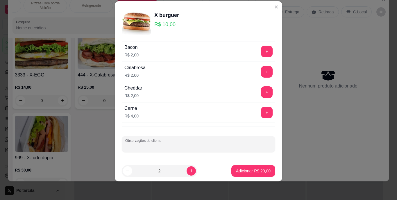
paste input "O hamburger você deixa bem baixinho imprensa eles na chapa pra ficar baixinho p…"
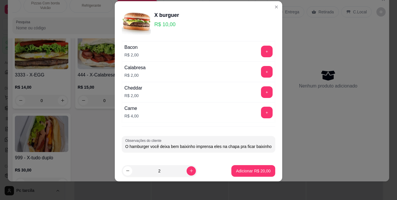
scroll to position [0, 15]
type input "O hamburger você deixa bem baixinho imprensa eles na chapa pra ficar baixinho p…"
click at [253, 171] on p "Adicionar R$ 20,00" at bounding box center [253, 171] width 34 height 6
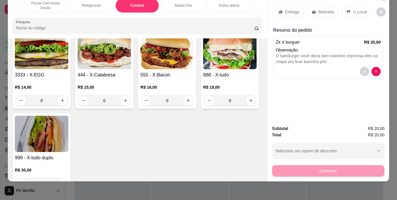
click at [279, 10] on icon at bounding box center [280, 11] width 4 height 3
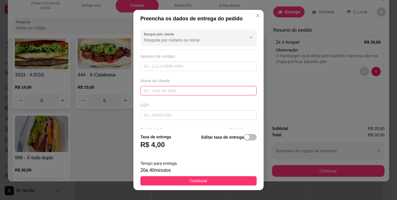
click at [193, 91] on input "text" at bounding box center [198, 90] width 116 height 9
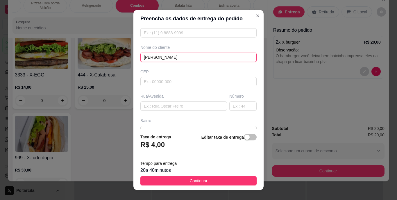
scroll to position [58, 0]
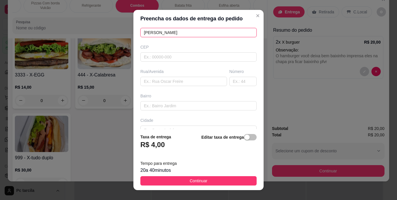
type input "[PERSON_NAME]"
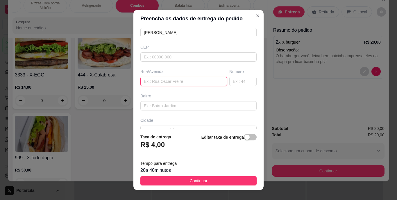
click at [175, 81] on input "text" at bounding box center [183, 81] width 87 height 9
paste input "[STREET_ADDRESS][PERSON_NAME]"
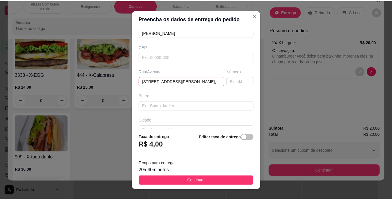
scroll to position [0, 0]
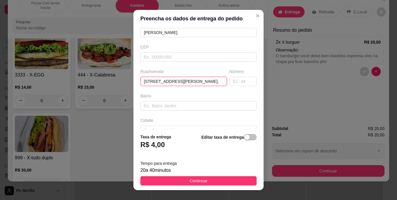
click at [140, 81] on input "[STREET_ADDRESS][PERSON_NAME]," at bounding box center [183, 81] width 87 height 9
paste input "Ao lado da oficina de motos"
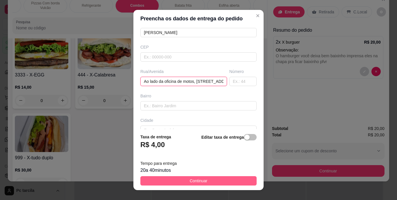
type input "Ao lado da oficina de motos, [STREET_ADDRESS][PERSON_NAME],"
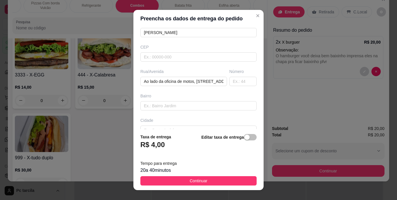
click at [195, 182] on span "Continuar" at bounding box center [199, 181] width 18 height 6
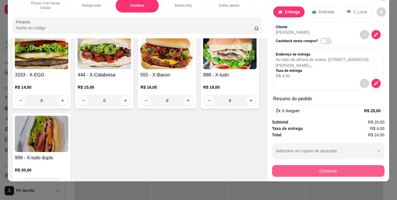
click at [347, 165] on button "Continuar" at bounding box center [328, 171] width 112 height 12
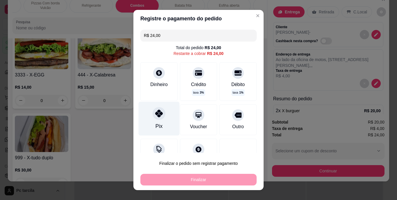
click at [157, 118] on div at bounding box center [159, 113] width 13 height 13
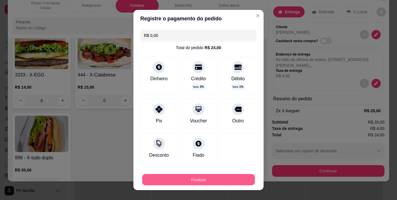
click at [225, 177] on button "Finalizar" at bounding box center [198, 179] width 113 height 11
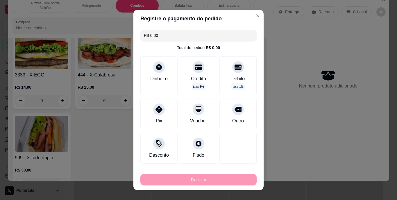
type input "-R$ 24,00"
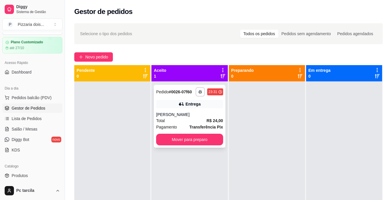
click at [199, 116] on div "[PERSON_NAME]" at bounding box center [189, 115] width 67 height 6
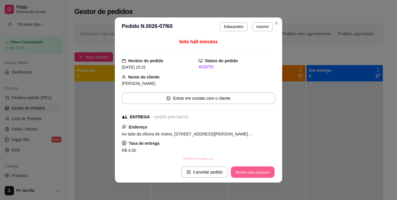
click at [244, 169] on button "Mover para preparo" at bounding box center [253, 171] width 44 height 11
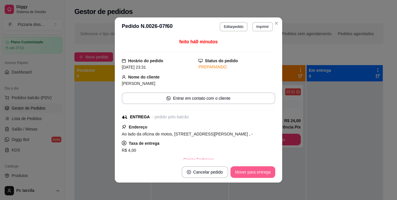
click at [245, 171] on button "Mover para entrega" at bounding box center [252, 172] width 45 height 12
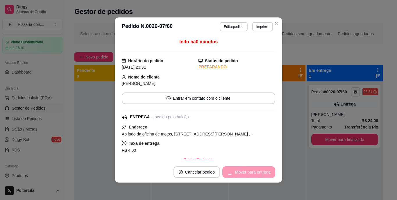
click at [246, 173] on div "Mover para entrega" at bounding box center [248, 172] width 53 height 12
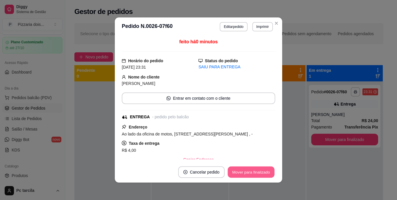
click at [261, 174] on button "Mover para finalizado" at bounding box center [251, 171] width 47 height 11
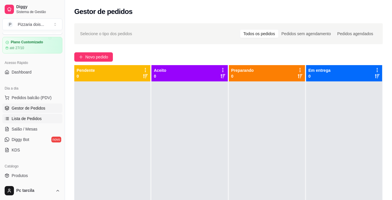
click at [23, 119] on span "Lista de Pedidos" at bounding box center [27, 119] width 30 height 6
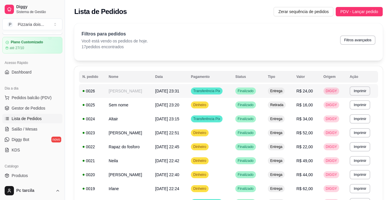
click at [137, 88] on td "[PERSON_NAME]" at bounding box center [128, 91] width 46 height 14
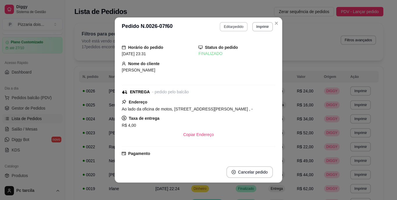
click at [232, 26] on button "Editar pedido" at bounding box center [234, 26] width 28 height 9
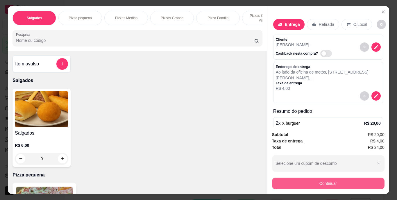
click at [284, 182] on button "Continuar" at bounding box center [328, 184] width 112 height 12
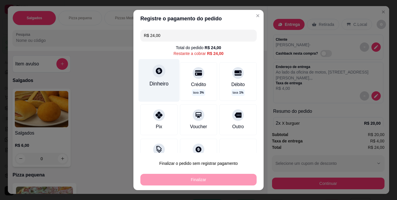
click at [158, 78] on div "Dinheiro" at bounding box center [159, 80] width 41 height 42
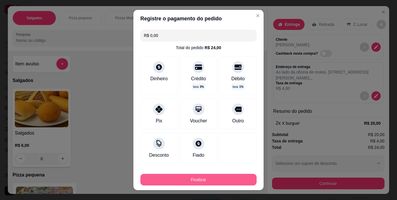
click at [226, 177] on button "Finalizar" at bounding box center [198, 180] width 116 height 12
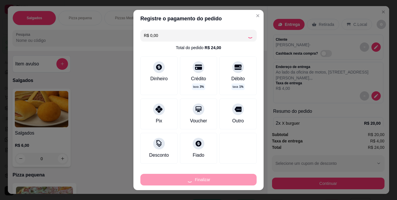
type input "-R$ 24,00"
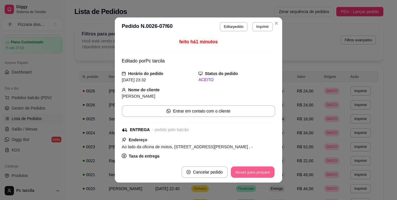
click at [236, 175] on button "Mover para preparo" at bounding box center [253, 171] width 44 height 11
click at [247, 172] on div "Mover para preparo" at bounding box center [248, 172] width 53 height 12
click at [247, 172] on button "Mover para entrega" at bounding box center [253, 171] width 44 height 11
click at [248, 172] on button "Mover para finalizado" at bounding box center [251, 172] width 48 height 12
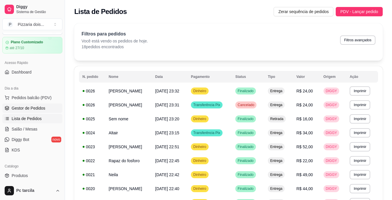
click at [38, 109] on span "Gestor de Pedidos" at bounding box center [29, 108] width 34 height 6
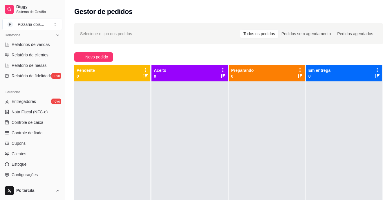
scroll to position [218, 0]
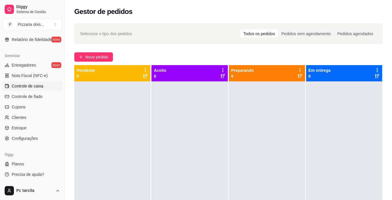
click at [29, 87] on span "Controle de caixa" at bounding box center [28, 86] width 32 height 6
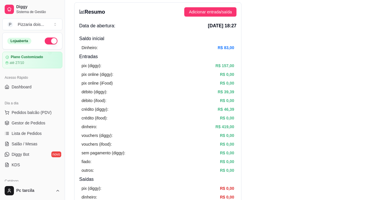
click at [51, 40] on button "button" at bounding box center [51, 40] width 13 height 7
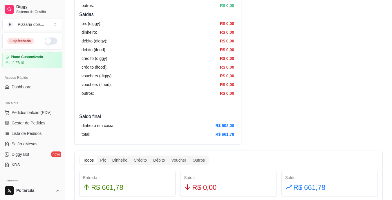
scroll to position [232, 0]
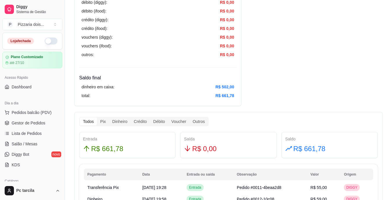
click at [94, 121] on div "Todos" at bounding box center [88, 121] width 17 height 8
click at [80, 117] on input "Todos" at bounding box center [80, 117] width 0 height 0
click at [106, 120] on div "Pix" at bounding box center [103, 121] width 12 height 8
click at [97, 117] on input "Pix" at bounding box center [97, 117] width 0 height 0
click at [95, 122] on div "Todos" at bounding box center [88, 121] width 17 height 8
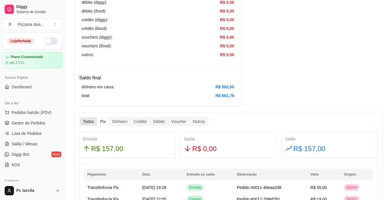
click at [80, 117] on input "Todos" at bounding box center [80, 117] width 0 height 0
click at [102, 122] on div "Pix" at bounding box center [103, 121] width 12 height 8
click at [97, 117] on input "Pix" at bounding box center [97, 117] width 0 height 0
click at [115, 122] on div "Dinheiro" at bounding box center [119, 121] width 21 height 8
click at [109, 117] on input "Dinheiro" at bounding box center [109, 117] width 0 height 0
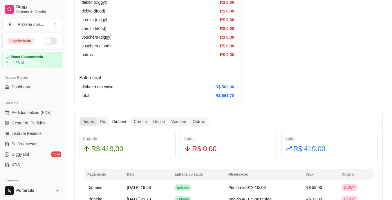
click at [82, 121] on div "Todos" at bounding box center [88, 121] width 17 height 8
click at [80, 117] on input "Todos" at bounding box center [80, 117] width 0 height 0
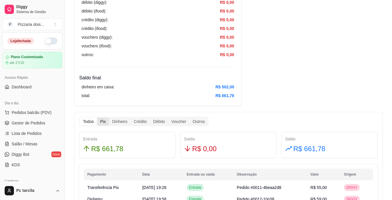
click at [105, 119] on div "Pix" at bounding box center [103, 121] width 12 height 8
click at [97, 117] on input "Pix" at bounding box center [97, 117] width 0 height 0
click at [118, 122] on div "Dinheiro" at bounding box center [119, 121] width 21 height 8
click at [109, 117] on input "Dinheiro" at bounding box center [109, 117] width 0 height 0
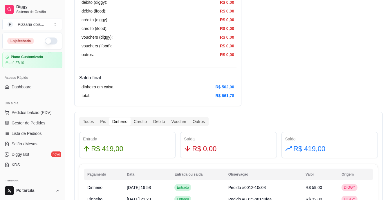
click at [127, 122] on div "Dinheiro" at bounding box center [119, 121] width 21 height 8
click at [109, 117] on input "Dinheiro" at bounding box center [109, 117] width 0 height 0
click at [99, 123] on div "Pix" at bounding box center [103, 121] width 12 height 8
click at [97, 117] on input "Pix" at bounding box center [97, 117] width 0 height 0
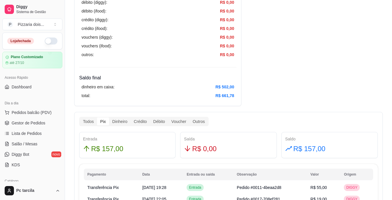
click at [102, 120] on div "Pix" at bounding box center [103, 121] width 12 height 8
click at [97, 117] on input "Pix" at bounding box center [97, 117] width 0 height 0
click at [113, 121] on div "Dinheiro" at bounding box center [119, 121] width 21 height 8
click at [109, 117] on input "Dinheiro" at bounding box center [109, 117] width 0 height 0
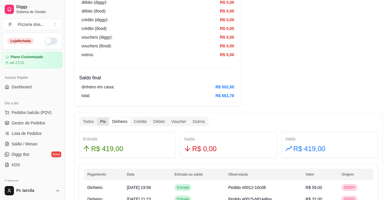
click at [99, 119] on div "Pix" at bounding box center [103, 121] width 12 height 8
click at [97, 117] on input "Pix" at bounding box center [97, 117] width 0 height 0
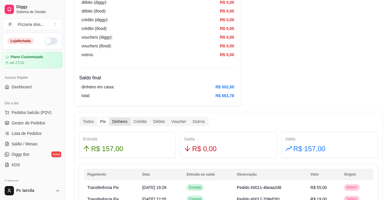
click at [126, 122] on div "Dinheiro" at bounding box center [119, 121] width 21 height 8
click at [109, 117] on input "Dinheiro" at bounding box center [109, 117] width 0 height 0
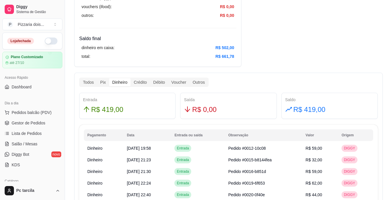
scroll to position [261, 0]
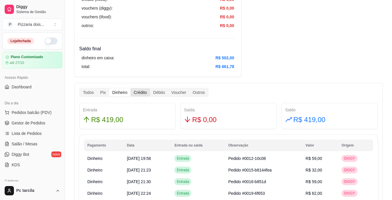
click at [135, 93] on div "Crédito" at bounding box center [140, 92] width 19 height 8
click at [131, 88] on input "Crédito" at bounding box center [131, 88] width 0 height 0
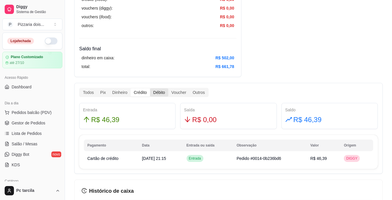
click at [151, 90] on div "Débito" at bounding box center [159, 92] width 18 height 8
click at [150, 88] on input "Débito" at bounding box center [150, 88] width 0 height 0
click at [139, 91] on div "Crédito" at bounding box center [140, 92] width 19 height 8
click at [131, 88] on input "Crédito" at bounding box center [131, 88] width 0 height 0
click at [153, 92] on div "Débito" at bounding box center [159, 92] width 18 height 8
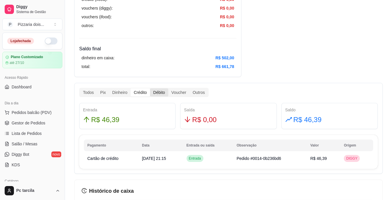
click at [150, 88] on input "Débito" at bounding box center [150, 88] width 0 height 0
click at [139, 93] on div "Crédito" at bounding box center [140, 92] width 19 height 8
click at [131, 88] on input "Crédito" at bounding box center [131, 88] width 0 height 0
click at [90, 91] on div "Todos" at bounding box center [88, 92] width 17 height 8
click at [80, 88] on input "Todos" at bounding box center [80, 88] width 0 height 0
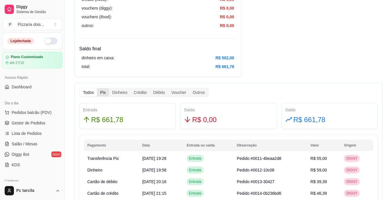
click at [103, 91] on div "Pix" at bounding box center [103, 92] width 12 height 8
click at [97, 88] on input "Pix" at bounding box center [97, 88] width 0 height 0
click at [111, 91] on div "Dinheiro" at bounding box center [119, 92] width 21 height 8
click at [109, 88] on input "Dinheiro" at bounding box center [109, 88] width 0 height 0
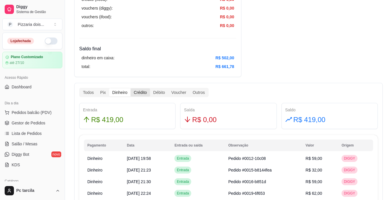
click at [142, 94] on div "Crédito" at bounding box center [140, 92] width 19 height 8
click at [131, 88] on input "Crédito" at bounding box center [131, 88] width 0 height 0
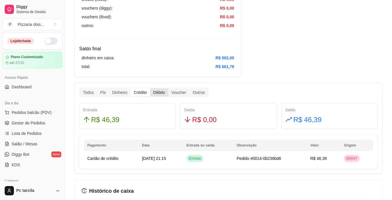
click at [157, 92] on div "Débito" at bounding box center [159, 92] width 18 height 8
click at [150, 88] on input "Débito" at bounding box center [150, 88] width 0 height 0
click at [96, 92] on div "Todos" at bounding box center [88, 92] width 17 height 8
click at [80, 88] on input "Todos" at bounding box center [80, 88] width 0 height 0
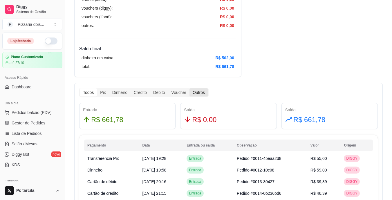
click at [193, 93] on div "Outros" at bounding box center [199, 92] width 19 height 8
click at [190, 88] on input "Outros" at bounding box center [190, 88] width 0 height 0
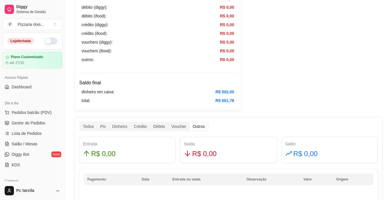
scroll to position [291, 0]
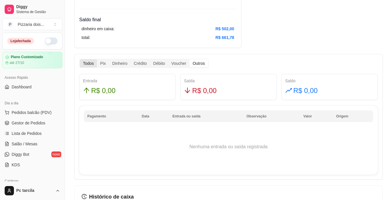
click at [88, 64] on div "Todos" at bounding box center [88, 63] width 17 height 8
click at [80, 59] on input "Todos" at bounding box center [80, 59] width 0 height 0
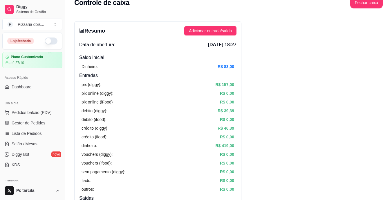
scroll to position [0, 0]
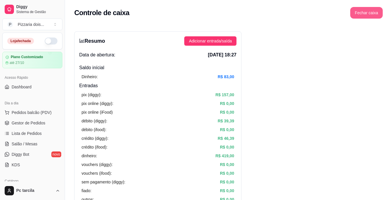
click at [369, 13] on button "Fechar caixa" at bounding box center [367, 13] width 33 height 12
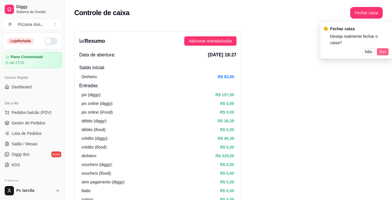
click at [383, 49] on span "Sim" at bounding box center [383, 52] width 7 height 6
